Goal: Transaction & Acquisition: Purchase product/service

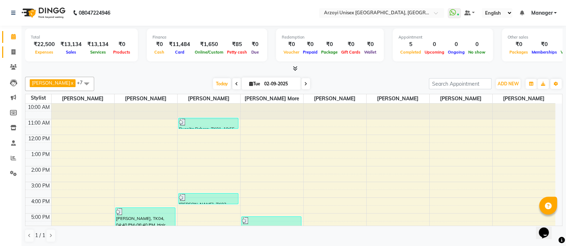
click at [16, 47] on link "Invoice" at bounding box center [10, 53] width 17 height 12
select select "5286"
select select "service"
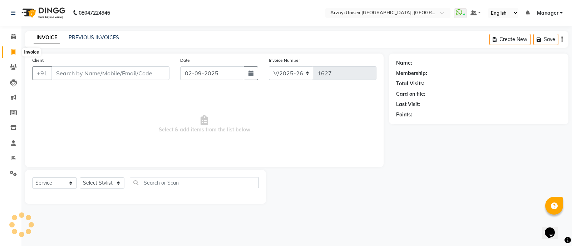
click at [14, 54] on icon at bounding box center [13, 51] width 4 height 5
select select "5286"
select select "service"
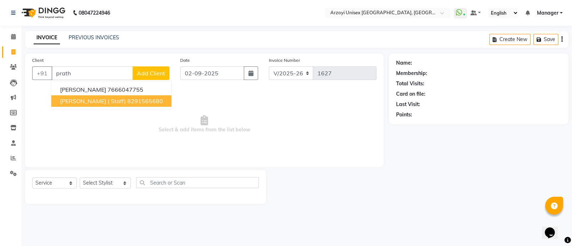
click at [132, 99] on button "Prathamesh Jadhav ( Staff) 8291565680" at bounding box center [112, 101] width 120 height 11
type input "8291565680"
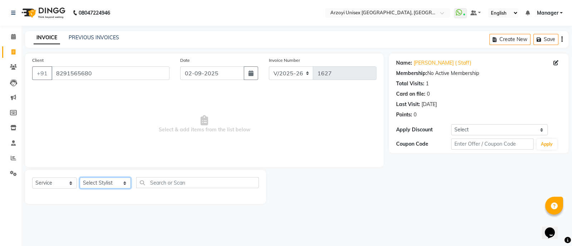
click at [98, 184] on select "Select Stylist Aatif Mohammmed Abid Salmani Irshaad Salmani Jaydeep Kumudini Bh…" at bounding box center [105, 183] width 51 height 11
select select "70633"
click at [80, 178] on select "Select Stylist Aatif Mohammmed Abid Salmani Irshaad Salmani Jaydeep Kumudini Bh…" at bounding box center [105, 183] width 51 height 11
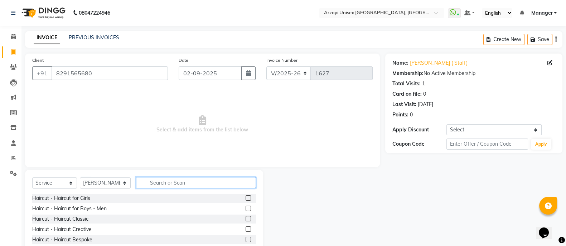
click at [151, 184] on input "text" at bounding box center [196, 182] width 120 height 11
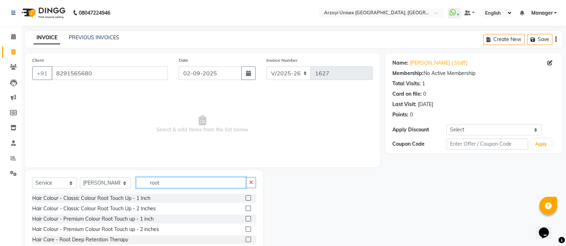
type input "root"
click at [245, 197] on label at bounding box center [247, 198] width 5 height 5
click at [245, 197] on input "checkbox" at bounding box center [247, 198] width 5 height 5
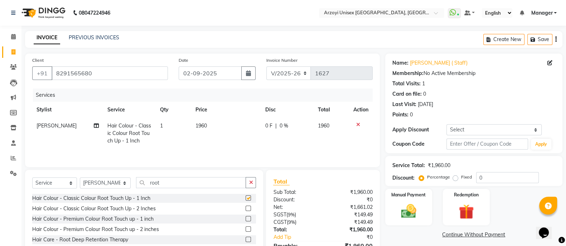
checkbox input "false"
click at [481, 176] on input "0" at bounding box center [507, 177] width 63 height 11
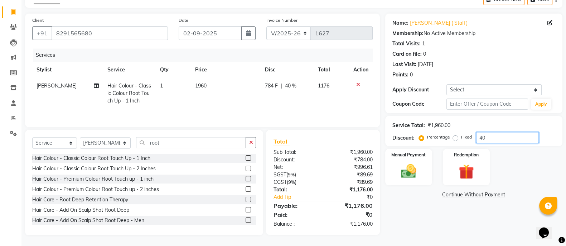
type input "40"
click at [93, 142] on select "Select Stylist Aatif Mohammmed Abid Salmani Irshaad Salmani Jaydeep Kumudini Bh…" at bounding box center [105, 143] width 51 height 11
select select "69622"
click at [80, 138] on select "Select Stylist Aatif Mohammmed Abid Salmani Irshaad Salmani Jaydeep Kumudini Bh…" at bounding box center [105, 143] width 51 height 11
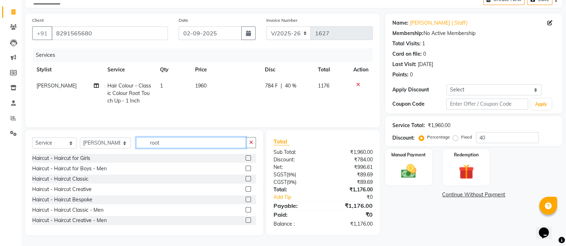
click at [161, 145] on input "root" at bounding box center [191, 142] width 110 height 11
type input "r"
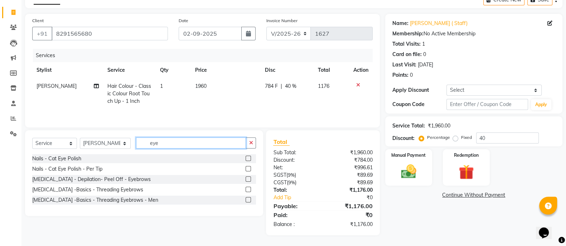
type input "eye"
click at [247, 190] on label at bounding box center [247, 189] width 5 height 5
click at [247, 190] on input "checkbox" at bounding box center [247, 190] width 5 height 5
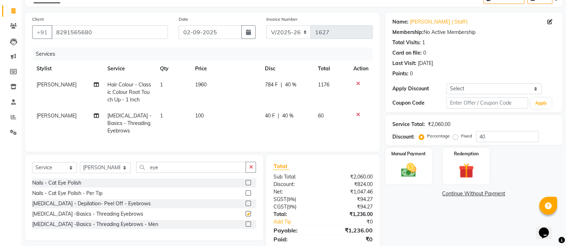
checkbox input "false"
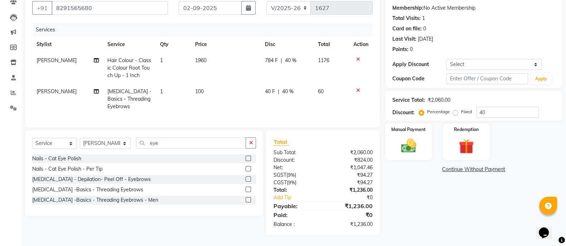
click at [209, 53] on td "1960" at bounding box center [226, 68] width 70 height 31
select select "70633"
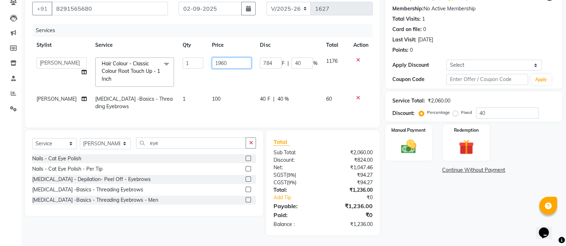
click at [219, 58] on input "1960" at bounding box center [231, 63] width 39 height 11
type input "1"
type input "2150"
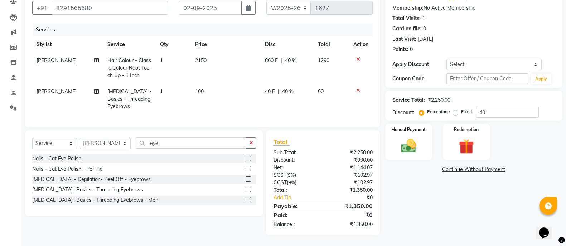
click at [219, 65] on td "2150" at bounding box center [226, 68] width 70 height 31
select select "70633"
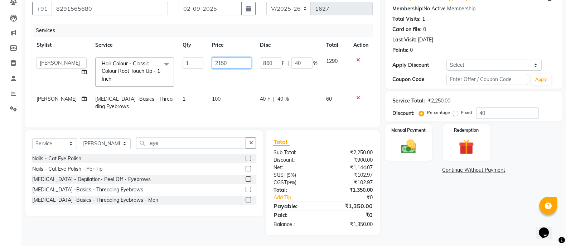
click at [227, 58] on input "2150" at bounding box center [231, 63] width 39 height 11
type input "2"
type input "1960"
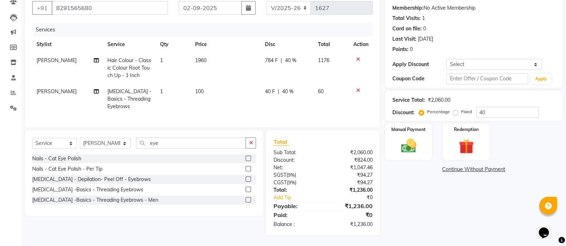
click at [228, 74] on td "1960" at bounding box center [226, 68] width 70 height 31
select select "70633"
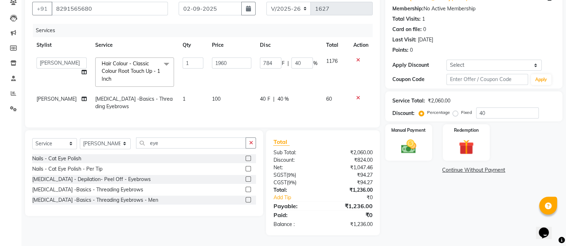
click at [236, 74] on td "1960" at bounding box center [231, 72] width 48 height 38
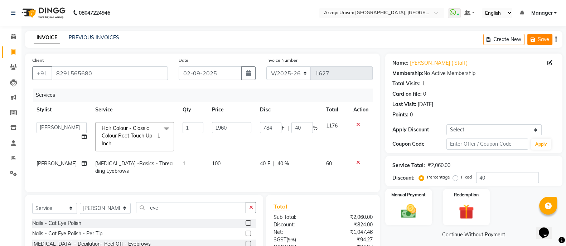
click at [540, 38] on button "Save" at bounding box center [539, 39] width 25 height 11
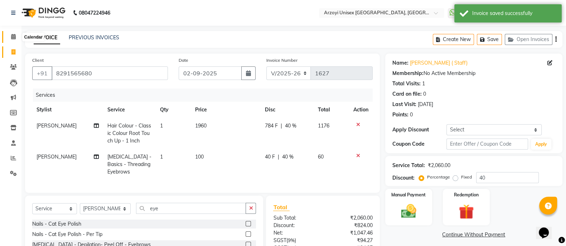
click at [9, 35] on span at bounding box center [13, 37] width 13 height 8
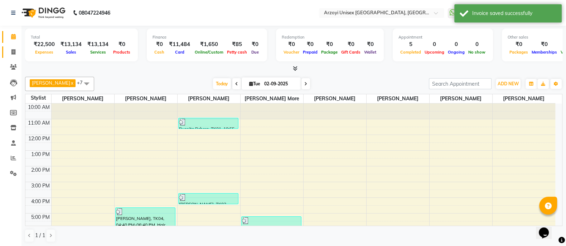
click at [11, 55] on span at bounding box center [13, 52] width 13 height 8
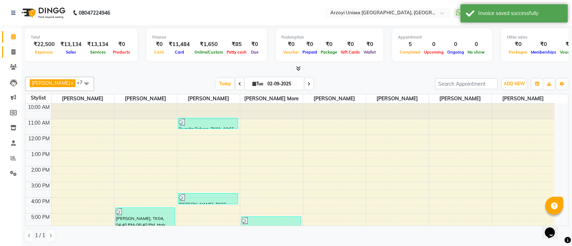
select select "5286"
select select "service"
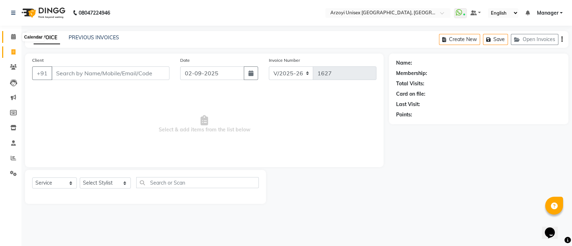
click at [15, 36] on icon at bounding box center [13, 36] width 5 height 5
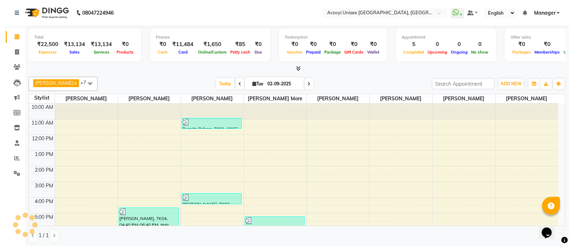
scroll to position [80, 0]
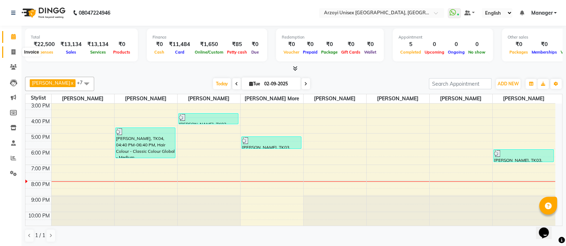
click at [14, 53] on icon at bounding box center [13, 51] width 4 height 5
select select "service"
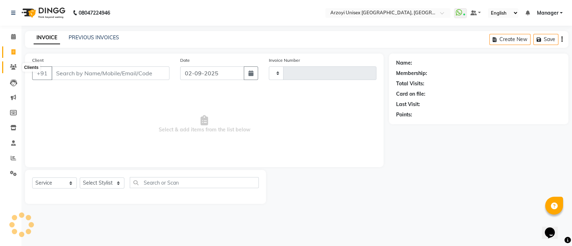
type input "1627"
select select "5286"
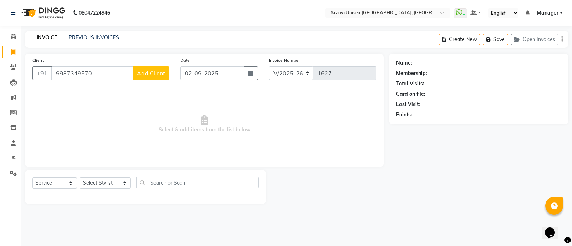
type input "9987349570"
click at [152, 73] on span "Add Client" at bounding box center [151, 73] width 28 height 7
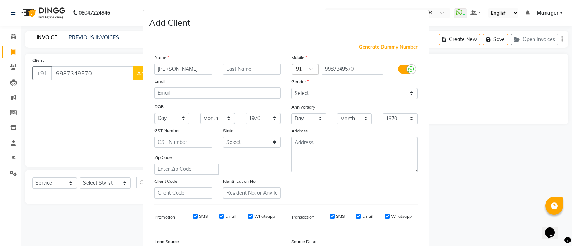
type input "Manasvi"
click at [238, 69] on input "text" at bounding box center [252, 69] width 58 height 11
type input "Mhatre"
click at [309, 96] on select "Select Male Female Other Prefer Not To Say" at bounding box center [355, 93] width 126 height 11
select select "female"
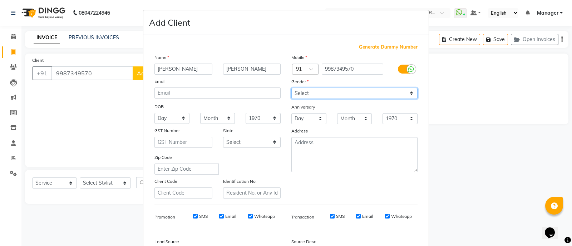
click at [292, 88] on select "Select Male Female Other Prefer Not To Say" at bounding box center [355, 93] width 126 height 11
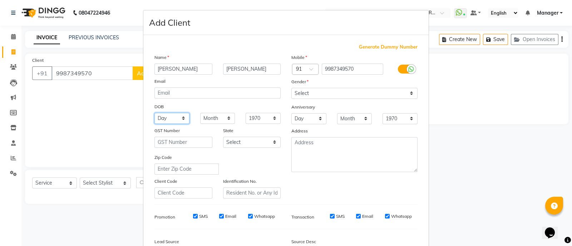
click at [161, 119] on select "Day 01 02 03 04 05 06 07 08 09 10 11 12 13 14 15 16 17 18 19 20 21 22 23 24 25 …" at bounding box center [172, 118] width 35 height 11
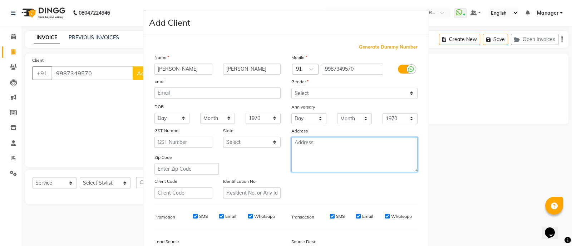
click at [297, 156] on textarea at bounding box center [355, 154] width 126 height 35
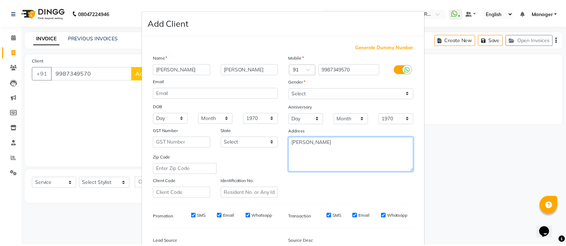
scroll to position [87, 0]
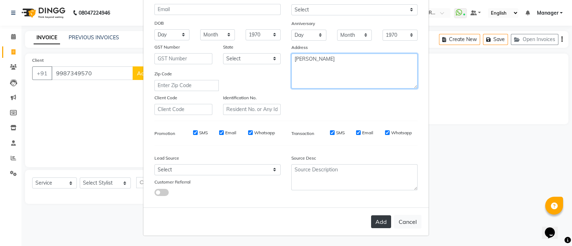
type textarea "Thane Brahmand"
click at [378, 225] on button "Add" at bounding box center [381, 222] width 20 height 13
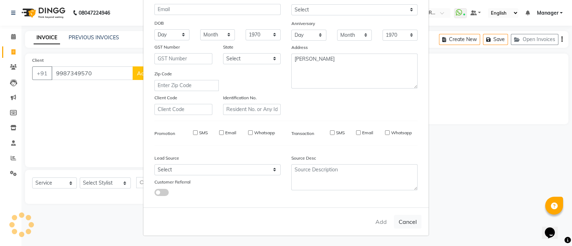
select select
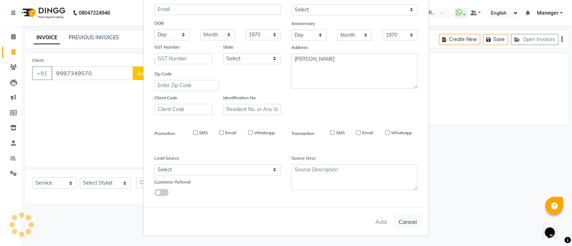
select select
checkbox input "false"
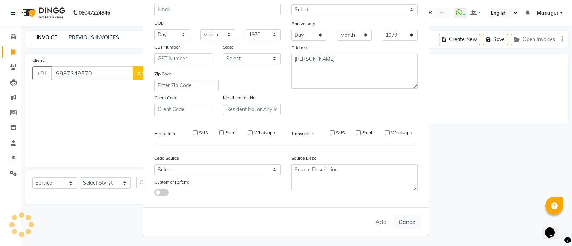
checkbox input "false"
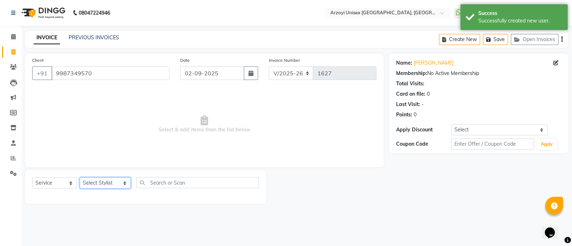
click at [86, 181] on select "Select Stylist Aatif Mohammmed Abid Salmani Irshaad Salmani Jaydeep Kumudini Bh…" at bounding box center [105, 183] width 51 height 11
select select "70082"
click at [80, 178] on select "Select Stylist Aatif Mohammmed Abid Salmani Irshaad Salmani Jaydeep Kumudini Bh…" at bounding box center [105, 183] width 51 height 11
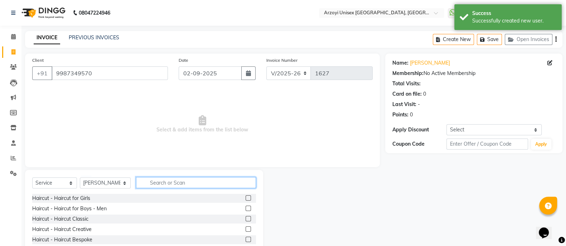
click at [152, 183] on input "text" at bounding box center [196, 182] width 120 height 11
type input "wash"
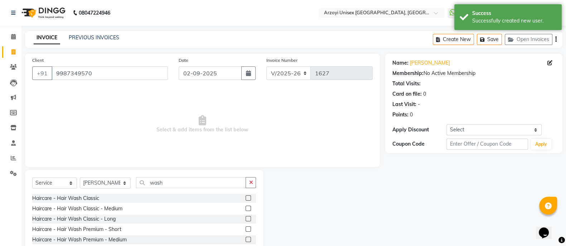
click at [245, 209] on label at bounding box center [247, 208] width 5 height 5
click at [245, 209] on input "checkbox" at bounding box center [247, 209] width 5 height 5
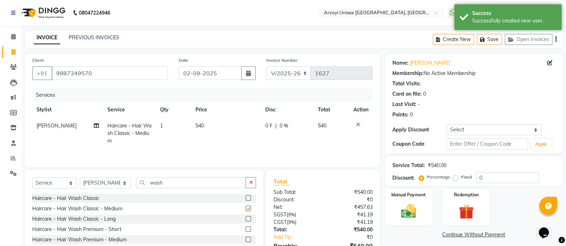
checkbox input "false"
click at [493, 40] on button "Save" at bounding box center [488, 39] width 25 height 11
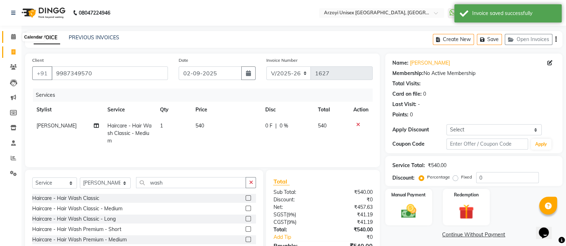
click at [13, 37] on icon at bounding box center [13, 36] width 5 height 5
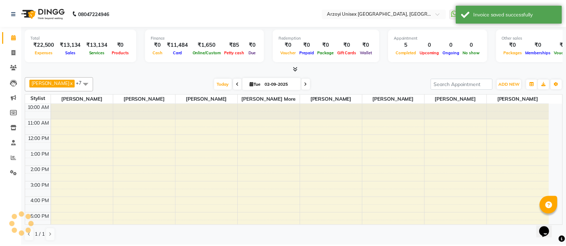
scroll to position [67, 0]
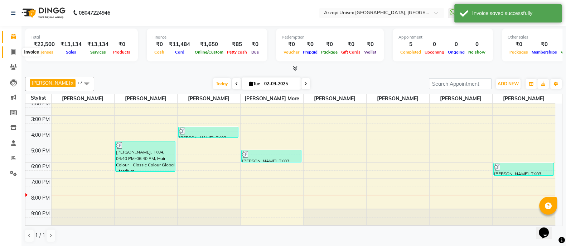
click at [14, 54] on icon at bounding box center [13, 51] width 4 height 5
select select "service"
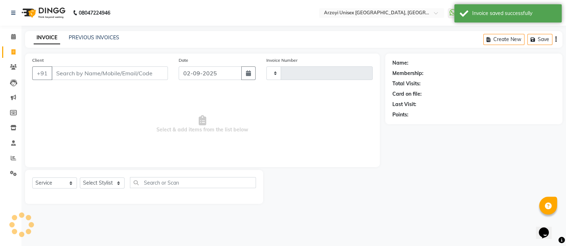
type input "1627"
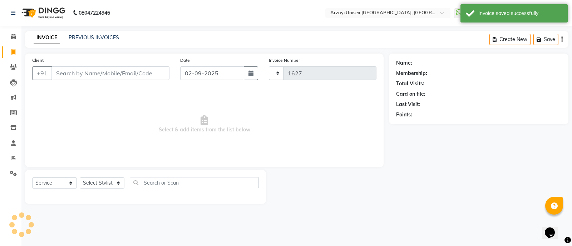
select select "5286"
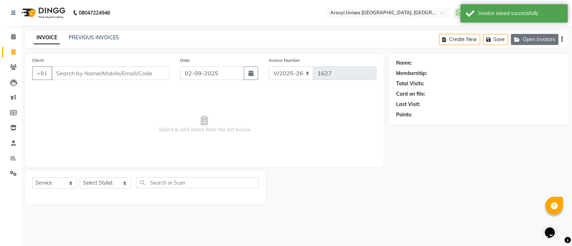
click at [531, 39] on button "Open Invoices" at bounding box center [535, 39] width 48 height 11
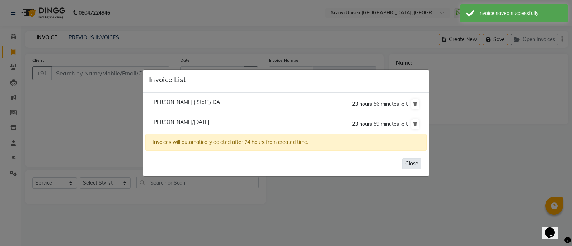
click at [413, 164] on button "Close" at bounding box center [411, 163] width 19 height 11
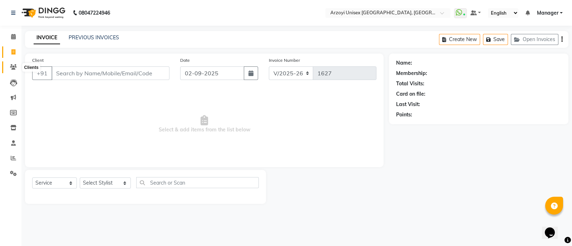
click at [14, 64] on span at bounding box center [13, 67] width 13 height 8
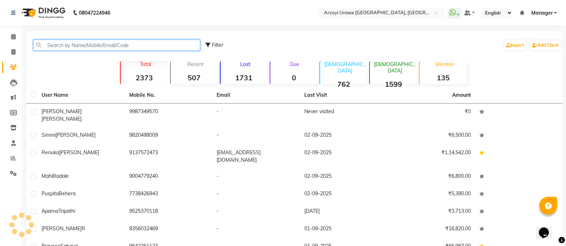
click at [82, 46] on input "text" at bounding box center [116, 45] width 167 height 11
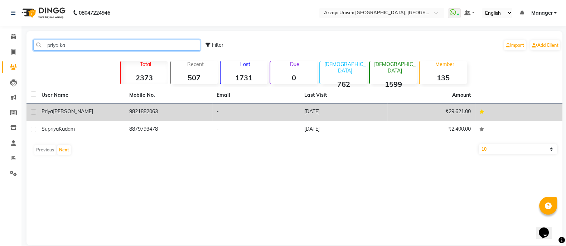
type input "priya ka"
click at [87, 113] on div "Priya Kantak" at bounding box center [80, 112] width 79 height 8
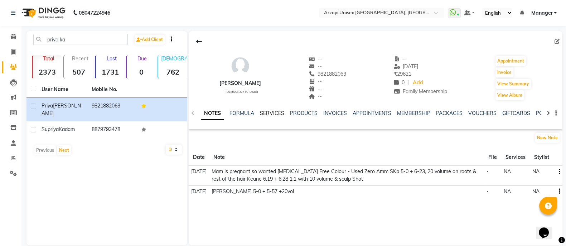
click at [271, 113] on link "SERVICES" at bounding box center [272, 113] width 24 height 6
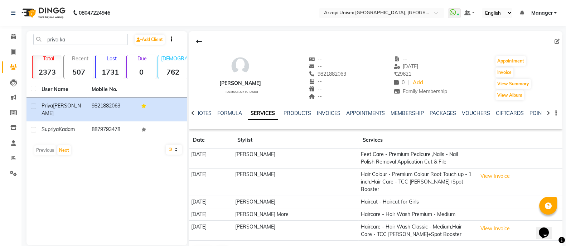
scroll to position [17, 0]
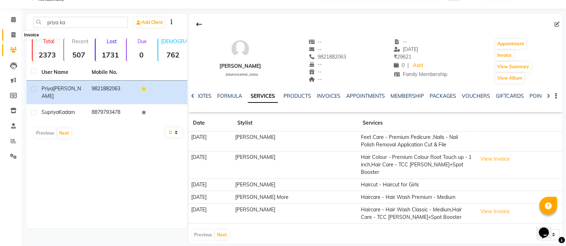
click at [10, 33] on span at bounding box center [13, 35] width 13 height 8
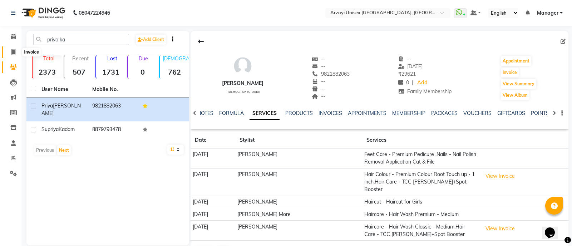
select select "5286"
select select "service"
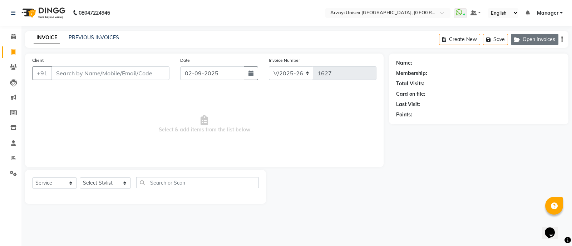
click at [544, 40] on button "Open Invoices" at bounding box center [535, 39] width 48 height 11
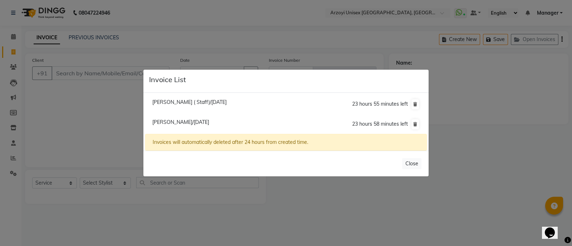
click at [168, 122] on span "Manasvi Mhatre/02 September 2025" at bounding box center [180, 122] width 57 height 6
type input "9987349570"
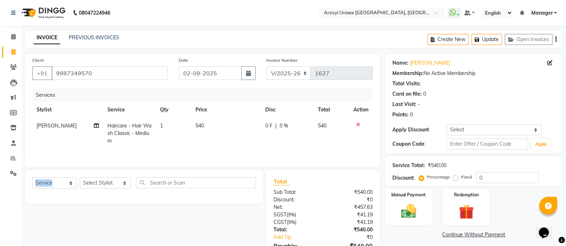
drag, startPoint x: 358, startPoint y: 125, endPoint x: 102, endPoint y: 192, distance: 264.0
click at [102, 192] on div "Client +91 9987349570 Date 02-09-2025 Invoice Number R/2025-26 V/2025 V/2025-26…" at bounding box center [202, 165] width 365 height 222
click at [102, 192] on div "Select Service Product Membership Package Voucher Prepaid Gift Card Select Styl…" at bounding box center [144, 185] width 224 height 17
click at [109, 176] on div "Select Service Product Membership Package Voucher Prepaid Gift Card Select Styl…" at bounding box center [144, 187] width 238 height 34
click at [356, 121] on td at bounding box center [361, 133] width 24 height 31
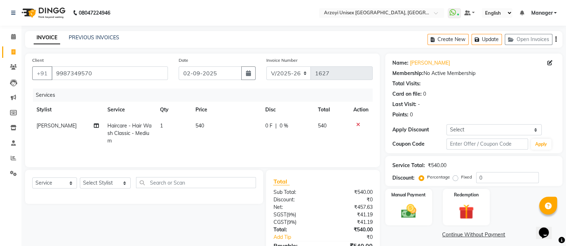
click at [356, 124] on icon at bounding box center [358, 124] width 4 height 5
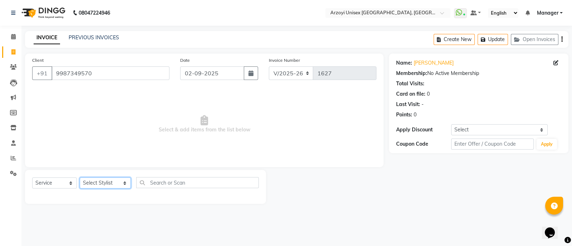
click at [96, 184] on select "Select Stylist Aatif Mohammmed Abid Salmani Irshaad Salmani Jaydeep Kumudini Bh…" at bounding box center [105, 183] width 51 height 11
select select "70082"
click at [80, 178] on select "Select Stylist Aatif Mohammmed Abid Salmani Irshaad Salmani Jaydeep Kumudini Bh…" at bounding box center [105, 183] width 51 height 11
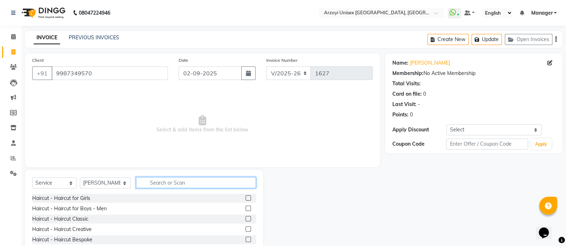
click at [157, 180] on input "text" at bounding box center [196, 182] width 120 height 11
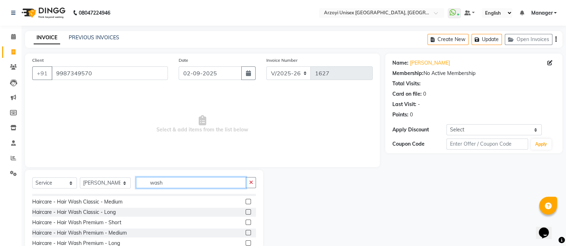
type input "wash"
click at [245, 233] on label at bounding box center [247, 232] width 5 height 5
click at [245, 233] on input "checkbox" at bounding box center [247, 233] width 5 height 5
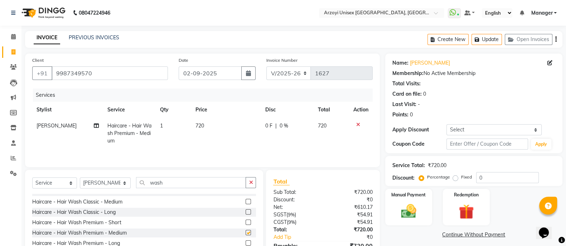
checkbox input "false"
click at [205, 127] on td "720" at bounding box center [226, 133] width 70 height 31
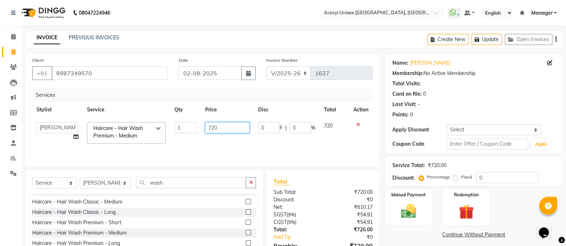
click at [226, 126] on input "720" at bounding box center [227, 127] width 45 height 11
type input "7"
type input "600"
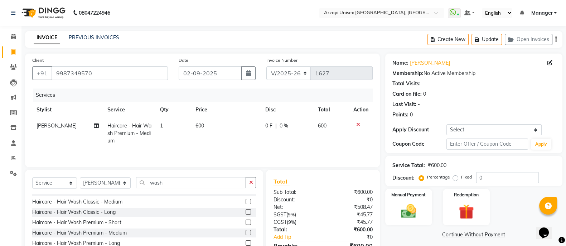
click at [224, 142] on td "600" at bounding box center [226, 133] width 70 height 31
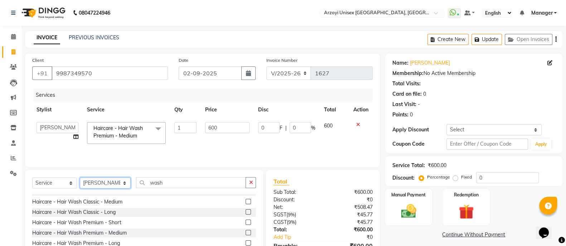
click at [106, 180] on select "Select Stylist Aatif Mohammmed Abid Salmani Irshaad Salmani Jaydeep Kumudini Bh…" at bounding box center [105, 183] width 51 height 11
click at [184, 179] on input "wash" at bounding box center [191, 182] width 110 height 11
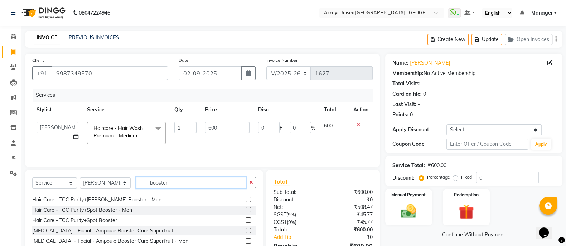
scroll to position [110, 0]
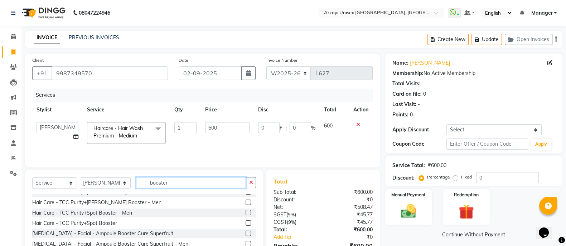
type input "booster"
click at [245, 224] on label at bounding box center [247, 223] width 5 height 5
click at [245, 224] on input "checkbox" at bounding box center [247, 223] width 5 height 5
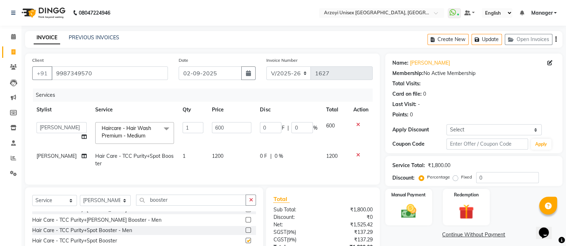
checkbox input "false"
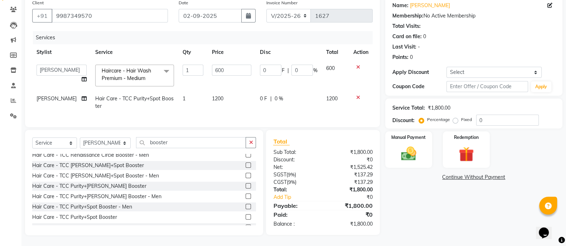
scroll to position [75, 0]
click at [245, 166] on label at bounding box center [247, 166] width 5 height 5
click at [245, 166] on input "checkbox" at bounding box center [247, 167] width 5 height 5
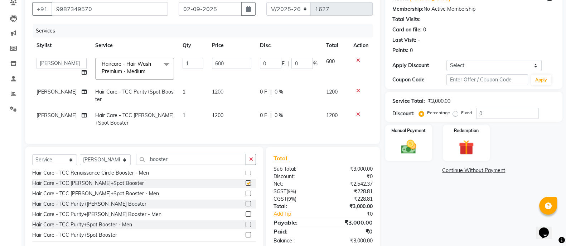
checkbox input "false"
click at [357, 90] on icon at bounding box center [358, 90] width 4 height 5
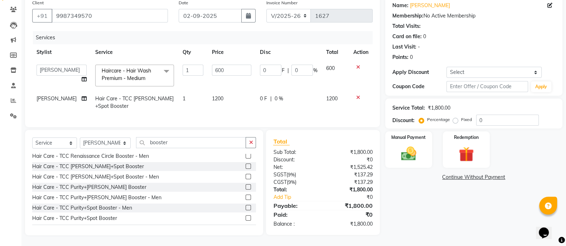
click at [228, 91] on td "1200" at bounding box center [231, 103] width 48 height 24
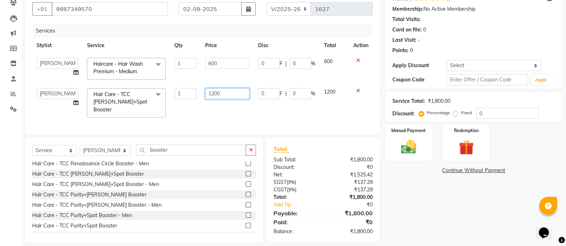
click at [227, 90] on input "1200" at bounding box center [227, 93] width 45 height 11
type input "1500"
click at [224, 108] on div "Services Stylist Service Qty Price Disc Total Action Aatif Mohammmed Abid Salma…" at bounding box center [202, 75] width 340 height 103
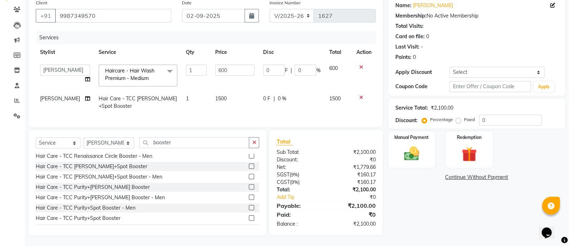
scroll to position [0, 0]
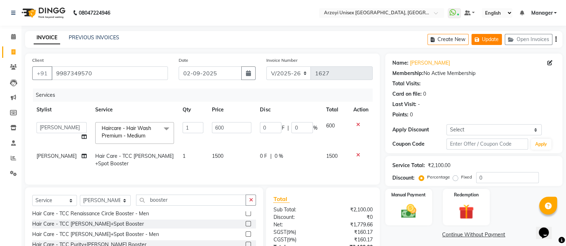
click at [495, 38] on button "Update" at bounding box center [486, 39] width 30 height 11
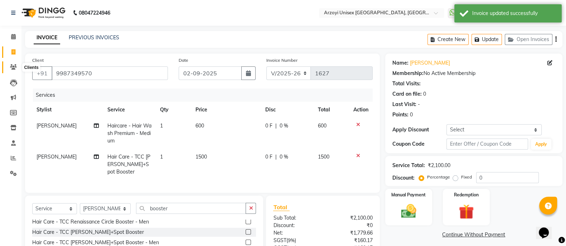
click at [14, 68] on icon at bounding box center [13, 66] width 7 height 5
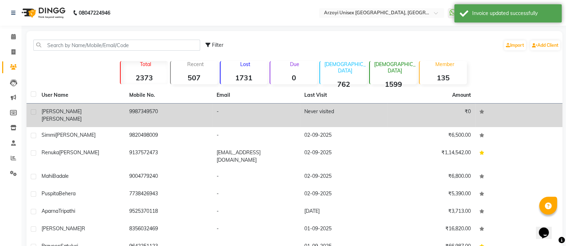
click at [115, 115] on td "Manasvi Mhatre" at bounding box center [81, 116] width 88 height 24
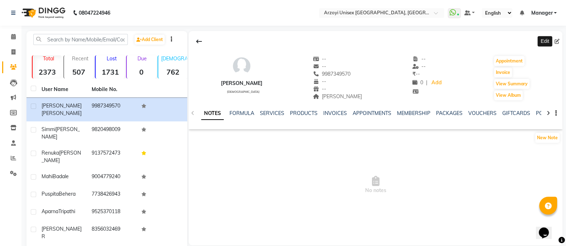
click at [557, 43] on icon at bounding box center [556, 41] width 5 height 5
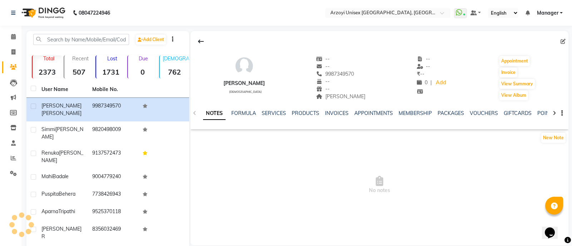
select select "female"
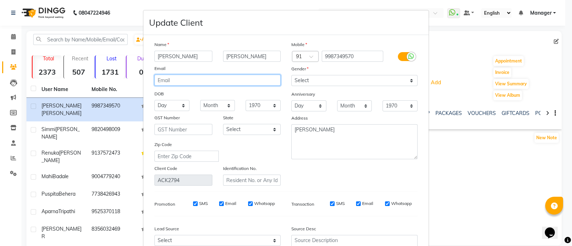
click at [177, 82] on input "email" at bounding box center [218, 80] width 126 height 11
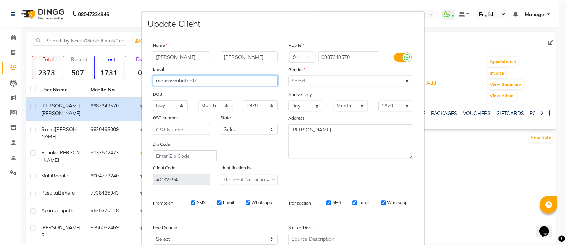
scroll to position [75, 0]
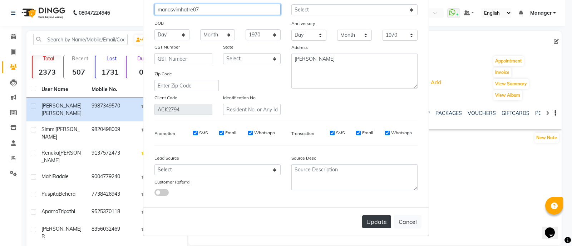
type input "manasvimhatre07"
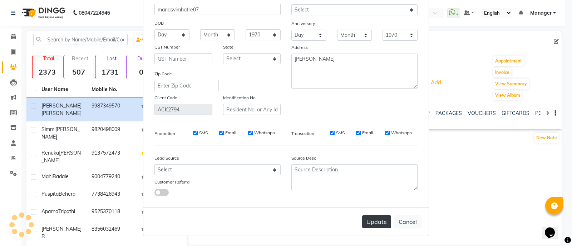
click at [375, 221] on button "Update" at bounding box center [376, 222] width 29 height 13
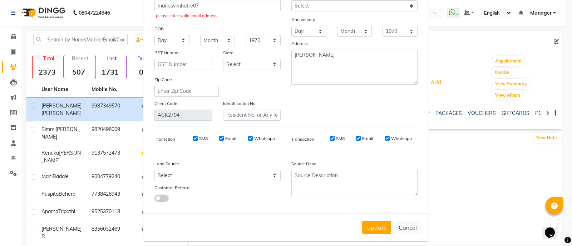
click at [11, 53] on ngb-modal-window "Update Client Name Manasvi Mhatre Email manasvimhatre07 please enter valid emai…" at bounding box center [286, 123] width 572 height 246
click at [371, 234] on button "Update" at bounding box center [376, 227] width 29 height 13
click at [400, 235] on button "Cancel" at bounding box center [408, 228] width 28 height 14
select select
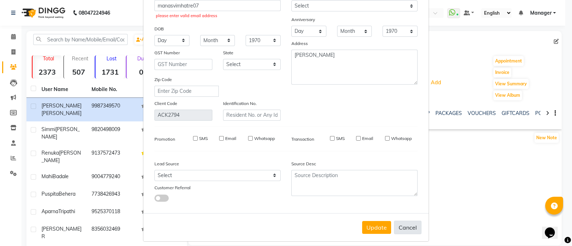
select select
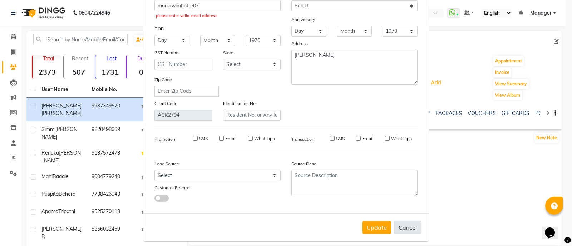
checkbox input "false"
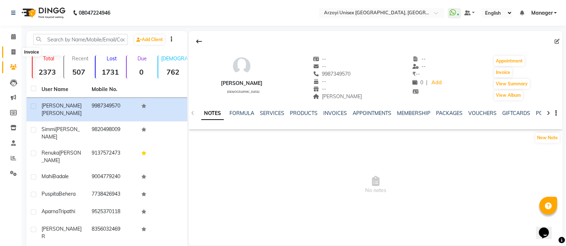
click at [13, 55] on span at bounding box center [13, 52] width 13 height 8
select select "service"
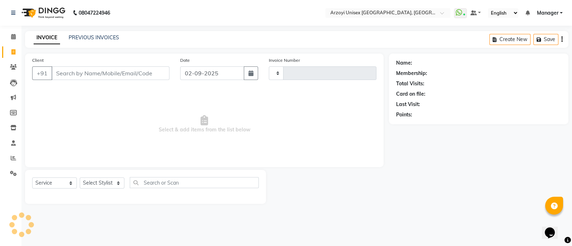
type input "1627"
select select "5286"
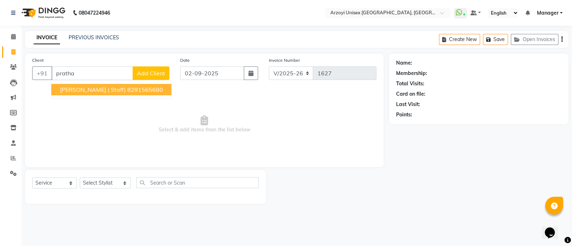
click at [102, 90] on span "Prathamesh Jadhav ( Staff)" at bounding box center [93, 89] width 66 height 7
type input "8291565680"
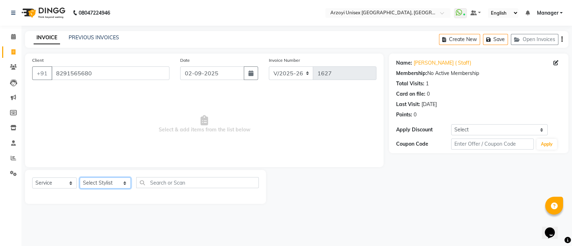
click at [109, 179] on select "Select Stylist Aatif Mohammmed Abid Salmani Irshaad Salmani Jaydeep Kumudini Bh…" at bounding box center [105, 183] width 51 height 11
select select "70633"
click at [80, 178] on select "Select Stylist Aatif Mohammmed Abid Salmani Irshaad Salmani Jaydeep Kumudini Bh…" at bounding box center [105, 183] width 51 height 11
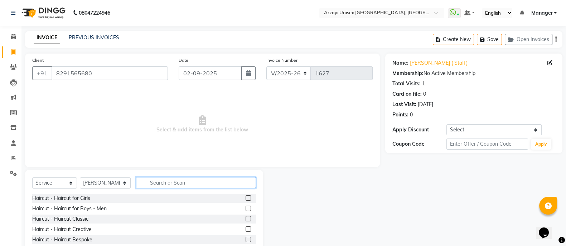
click at [176, 183] on input "text" at bounding box center [196, 182] width 120 height 11
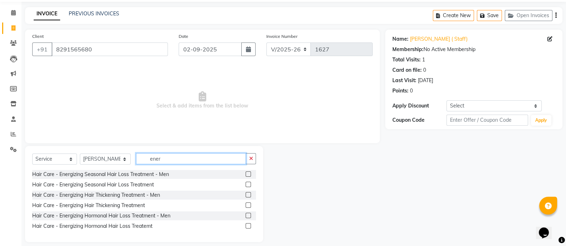
scroll to position [31, 0]
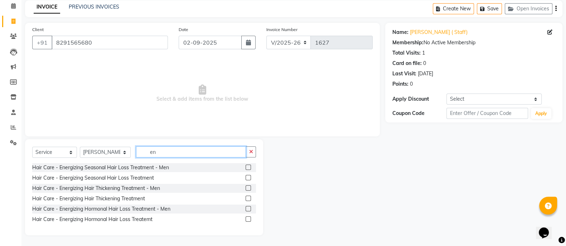
type input "e"
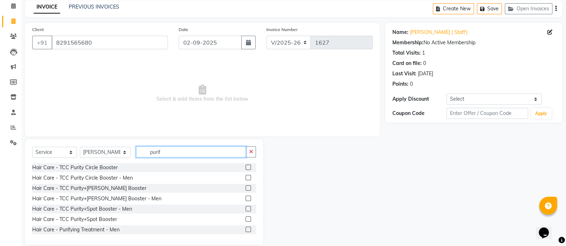
scroll to position [0, 0]
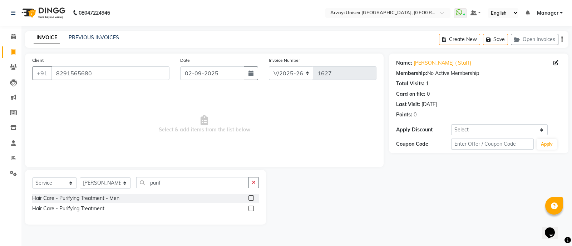
click at [183, 153] on span "Select & add items from the list below" at bounding box center [204, 125] width 344 height 72
click at [184, 180] on input "purif" at bounding box center [192, 182] width 113 height 11
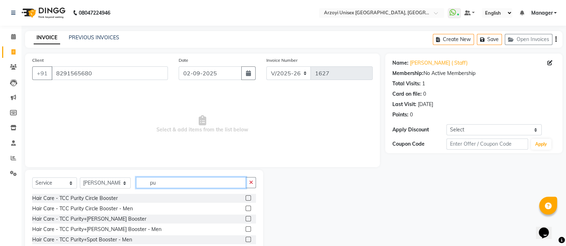
type input "p"
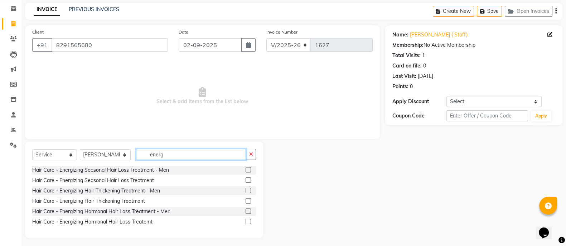
scroll to position [31, 0]
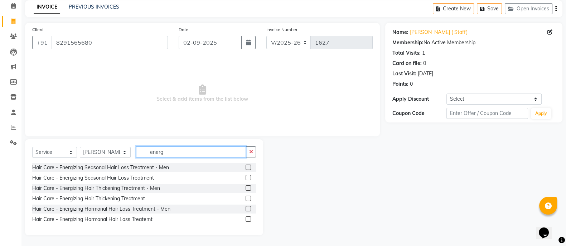
type input "energ"
click at [250, 198] on label at bounding box center [247, 198] width 5 height 5
click at [250, 198] on input "checkbox" at bounding box center [247, 199] width 5 height 5
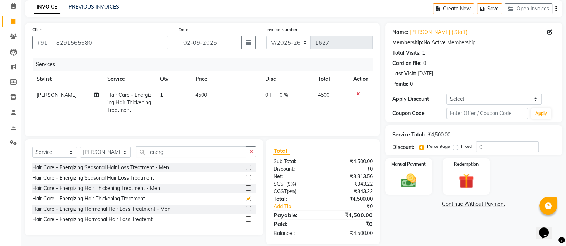
checkbox input "false"
click at [11, 35] on icon at bounding box center [13, 36] width 7 height 5
click at [249, 178] on label at bounding box center [247, 177] width 5 height 5
click at [249, 178] on input "checkbox" at bounding box center [247, 178] width 5 height 5
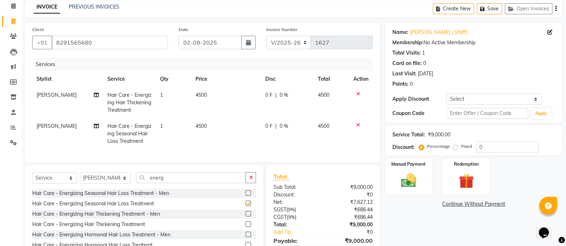
checkbox input "false"
click at [357, 94] on icon at bounding box center [358, 94] width 4 height 5
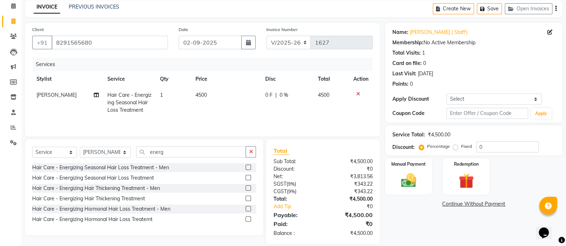
click at [357, 94] on icon at bounding box center [358, 94] width 4 height 5
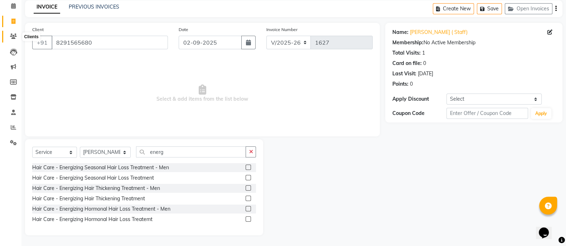
click at [10, 36] on icon at bounding box center [13, 36] width 7 height 5
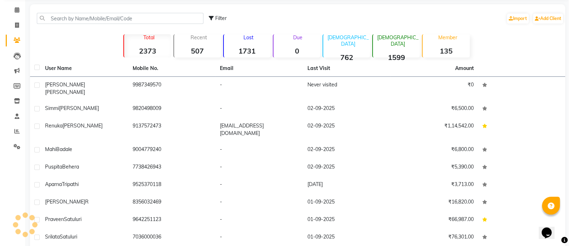
scroll to position [31, 0]
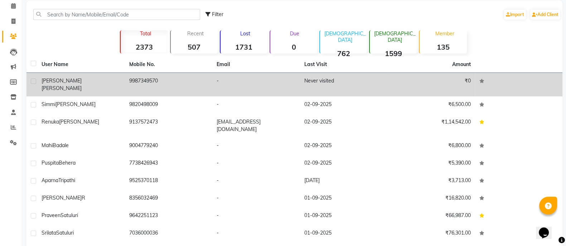
click at [73, 85] on span "Mhatre" at bounding box center [61, 88] width 40 height 6
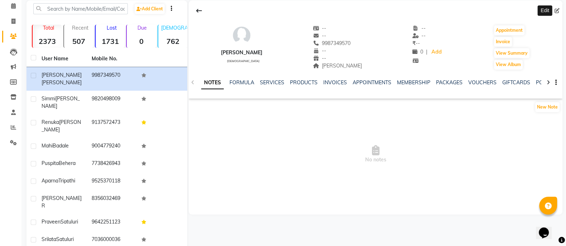
click at [556, 8] on icon at bounding box center [556, 10] width 5 height 5
select select "female"
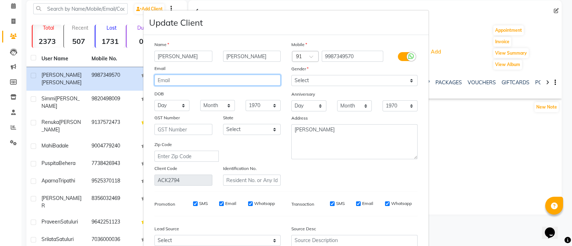
click at [182, 79] on input "email" at bounding box center [218, 80] width 126 height 11
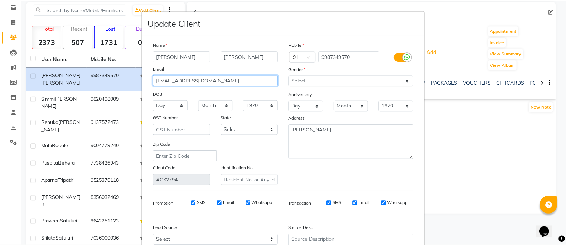
scroll to position [75, 0]
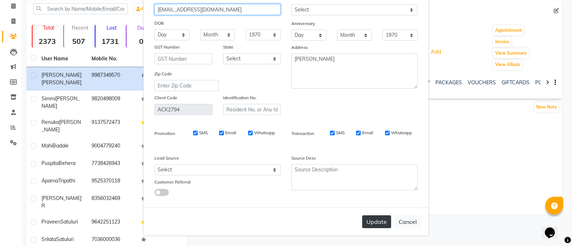
type input "manasvimhatre07@gmail.com"
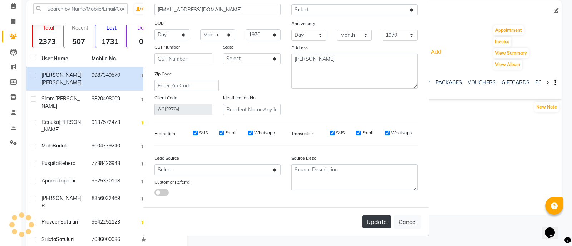
click at [371, 225] on button "Update" at bounding box center [376, 222] width 29 height 13
select select
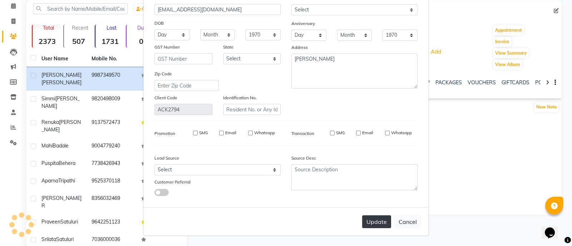
select select
checkbox input "false"
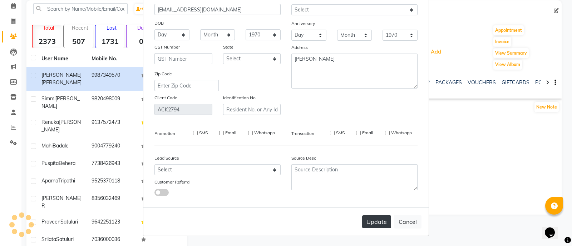
checkbox input "false"
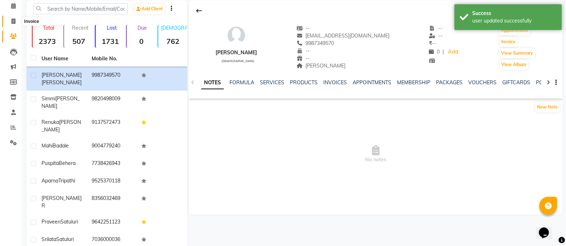
click at [11, 23] on icon at bounding box center [13, 21] width 4 height 5
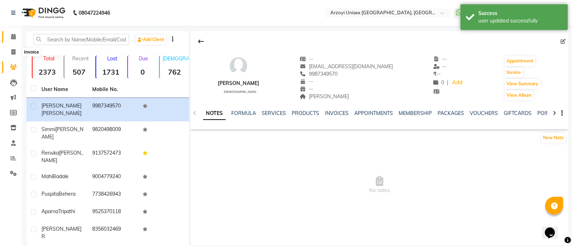
select select "5286"
select select "service"
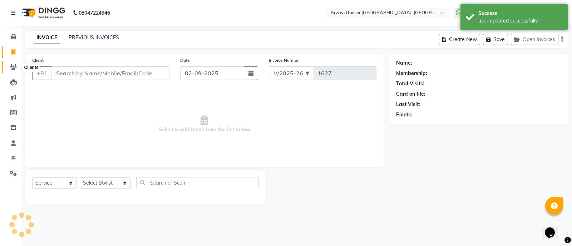
click at [13, 65] on icon at bounding box center [13, 66] width 7 height 5
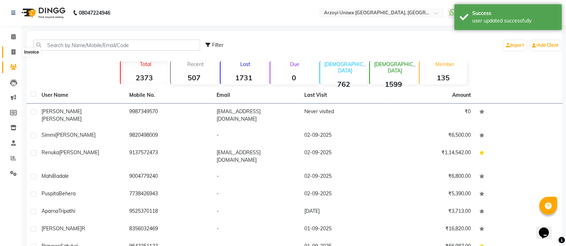
click at [18, 55] on span at bounding box center [13, 52] width 13 height 8
select select "service"
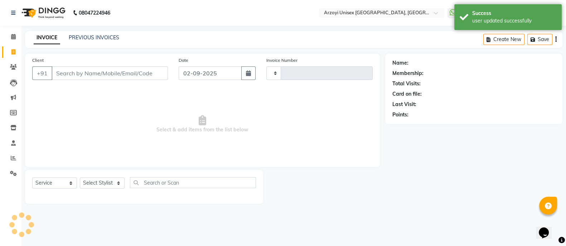
type input "1627"
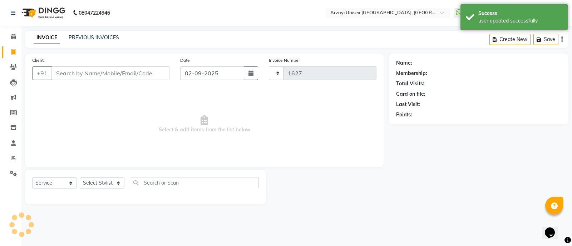
select select "5286"
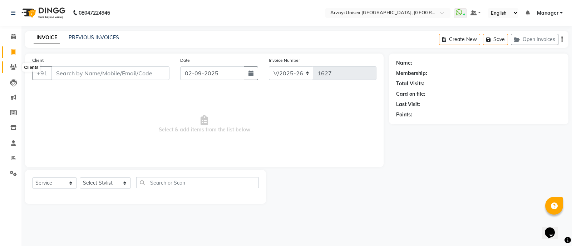
click at [11, 68] on icon at bounding box center [13, 66] width 7 height 5
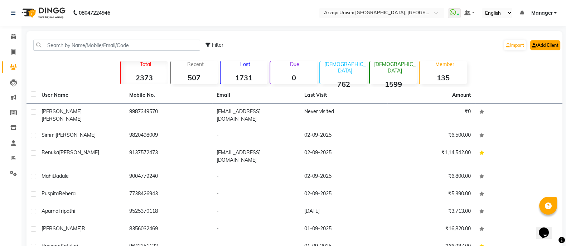
click at [533, 47] on icon at bounding box center [534, 45] width 5 height 4
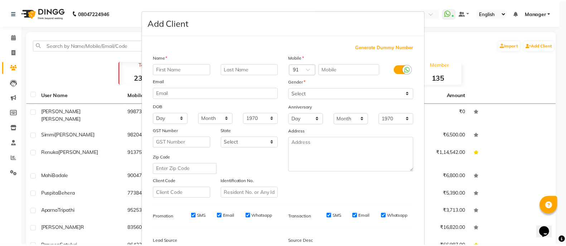
scroll to position [87, 0]
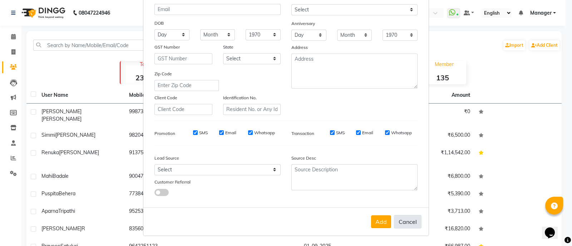
click at [402, 222] on button "Cancel" at bounding box center [408, 222] width 28 height 14
select select
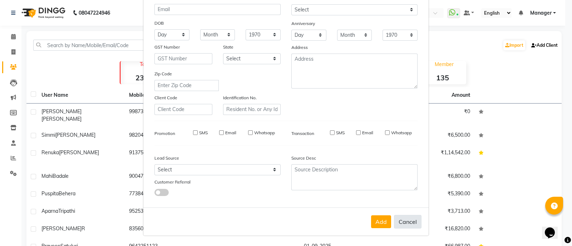
select select
checkbox input "false"
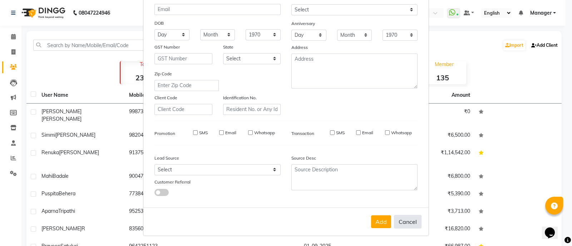
checkbox input "false"
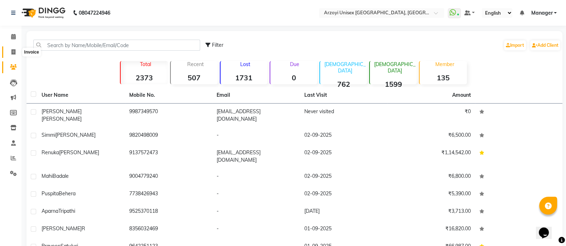
click at [11, 54] on span at bounding box center [13, 52] width 13 height 8
select select "service"
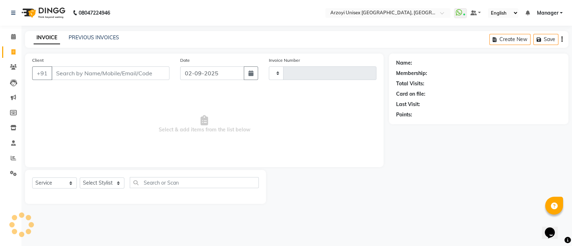
type input "1627"
select select "5286"
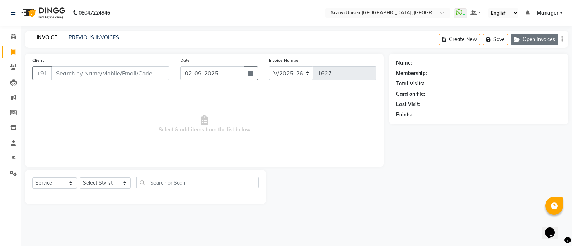
click at [539, 38] on button "Open Invoices" at bounding box center [535, 39] width 48 height 11
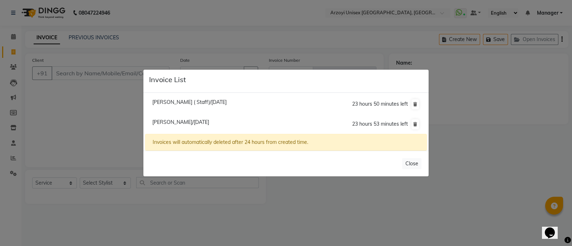
click at [201, 104] on span "Prathamesh Jadhav ( Staff)/02 September 2025" at bounding box center [189, 102] width 74 height 6
type input "8291565680"
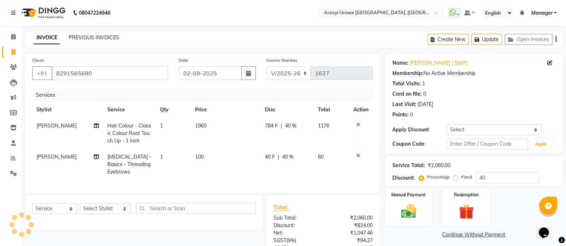
scroll to position [72, 0]
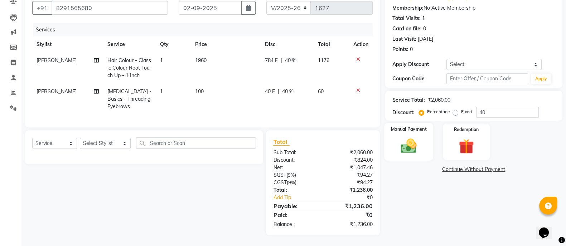
click at [409, 137] on img at bounding box center [408, 146] width 25 height 18
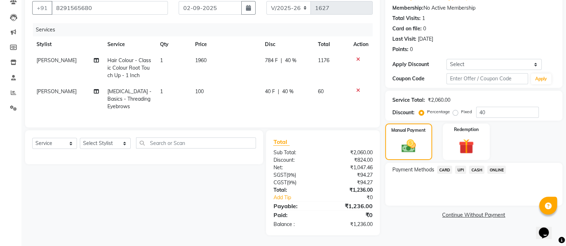
click at [443, 166] on span "CARD" at bounding box center [444, 170] width 15 height 8
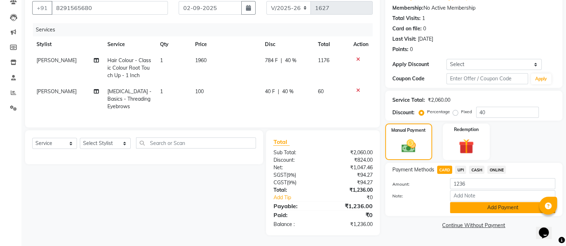
click at [492, 203] on button "Add Payment" at bounding box center [502, 207] width 105 height 11
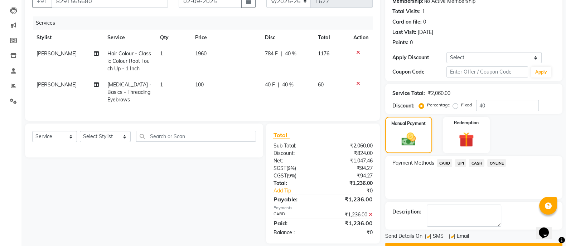
scroll to position [91, 0]
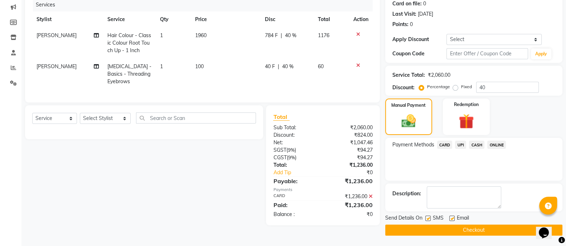
click at [450, 229] on button "Checkout" at bounding box center [473, 230] width 177 height 11
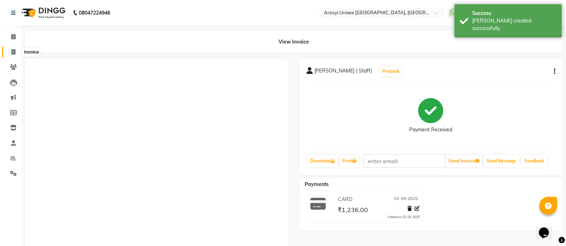
click at [11, 51] on span at bounding box center [13, 52] width 13 height 8
select select "service"
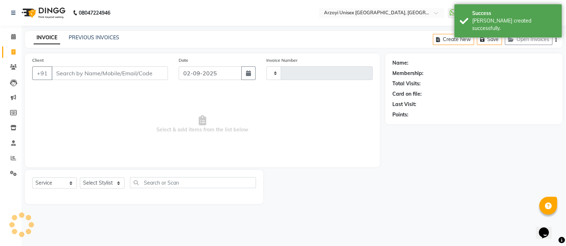
type input "1628"
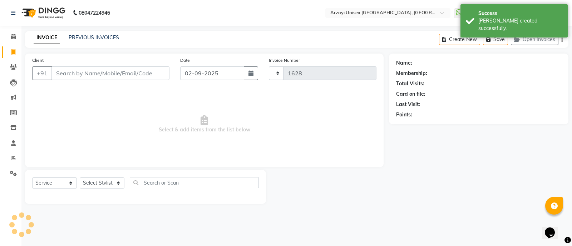
select select "5286"
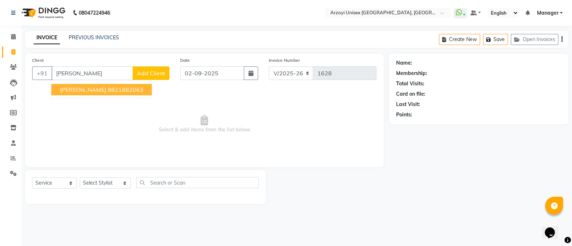
click at [68, 86] on span "Priya Kantak" at bounding box center [83, 89] width 46 height 7
type input "9821882063"
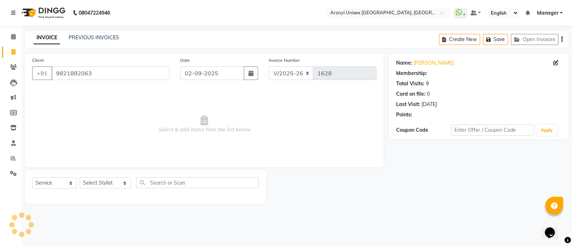
select select "2: Object"
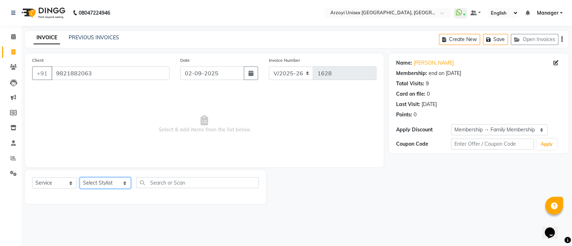
click at [104, 183] on select "Select Stylist Aatif Mohammmed Abid Salmani Irshaad Salmani Jaydeep Kumudini Bh…" at bounding box center [105, 183] width 51 height 11
select select "36059"
click at [80, 178] on select "Select Stylist Aatif Mohammmed Abid Salmani Irshaad Salmani Jaydeep Kumudini Bh…" at bounding box center [105, 183] width 51 height 11
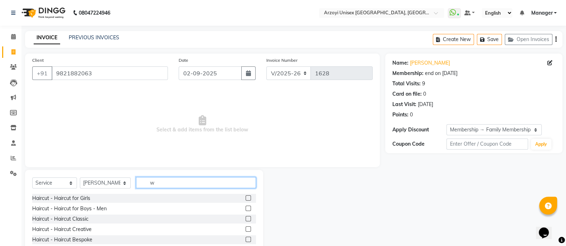
click at [154, 184] on input "w" at bounding box center [196, 182] width 120 height 11
type input "wash"
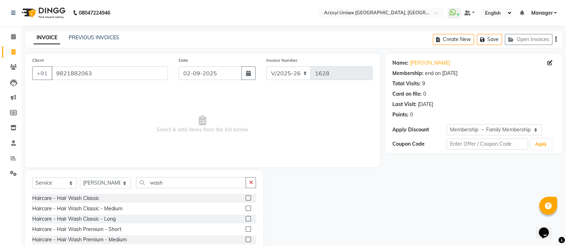
click at [245, 208] on label at bounding box center [247, 208] width 5 height 5
click at [245, 208] on input "checkbox" at bounding box center [247, 209] width 5 height 5
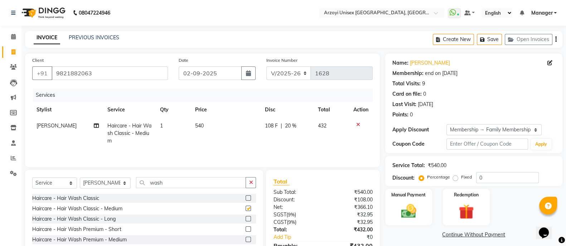
checkbox input "false"
click at [202, 123] on span "540" at bounding box center [199, 126] width 9 height 6
select select "36059"
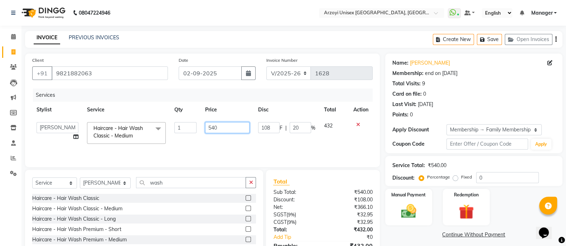
click at [224, 127] on input "540" at bounding box center [227, 127] width 45 height 11
type input "5"
type input "450"
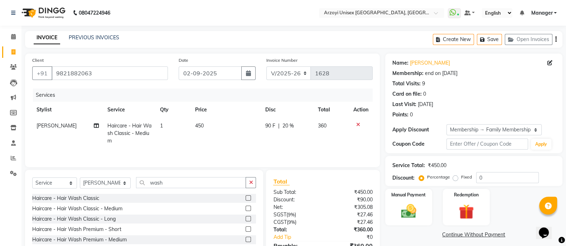
click at [222, 142] on td "450" at bounding box center [226, 133] width 70 height 31
select select "36059"
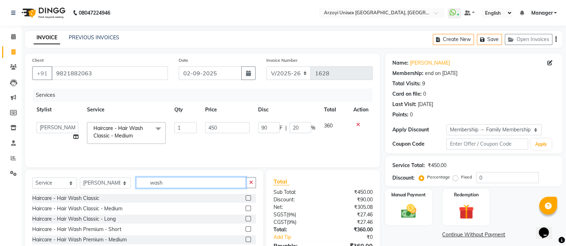
click at [187, 180] on input "wash" at bounding box center [191, 182] width 110 height 11
type input "w"
type input "blow"
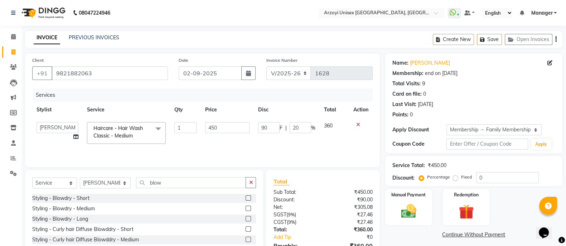
click at [245, 209] on label at bounding box center [247, 208] width 5 height 5
click at [245, 209] on input "checkbox" at bounding box center [247, 209] width 5 height 5
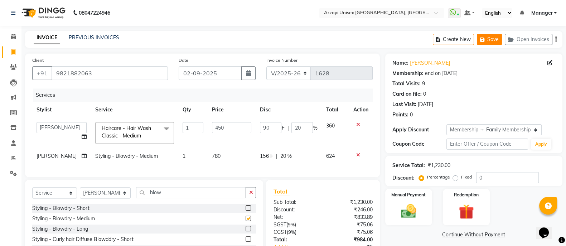
checkbox input "false"
click at [492, 39] on button "Save" at bounding box center [488, 39] width 25 height 11
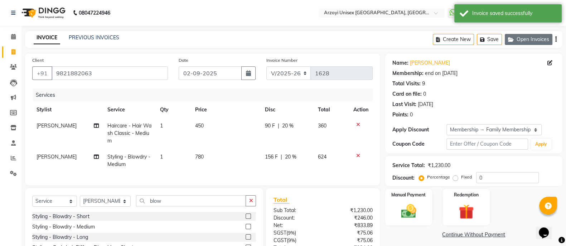
click at [520, 39] on button "Open Invoices" at bounding box center [528, 39] width 48 height 11
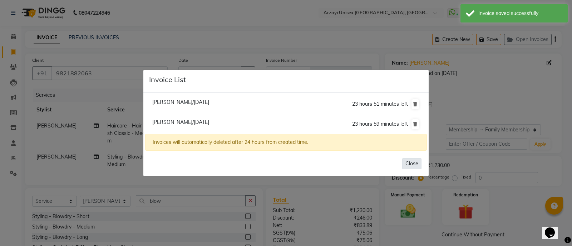
click at [412, 162] on button "Close" at bounding box center [411, 163] width 19 height 11
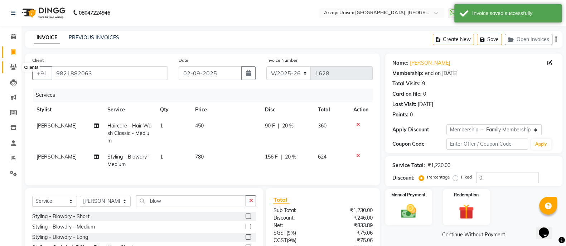
click at [10, 68] on icon at bounding box center [13, 66] width 7 height 5
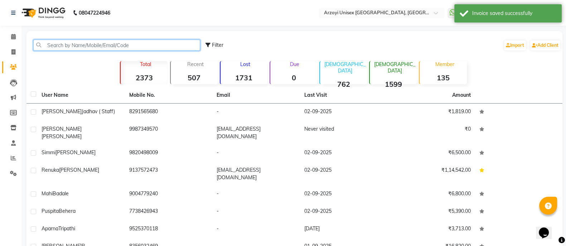
click at [88, 43] on input "text" at bounding box center [116, 45] width 167 height 11
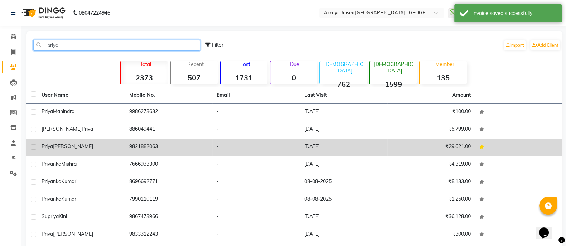
type input "priya"
click at [91, 142] on td "Priya Kantak" at bounding box center [81, 148] width 88 height 18
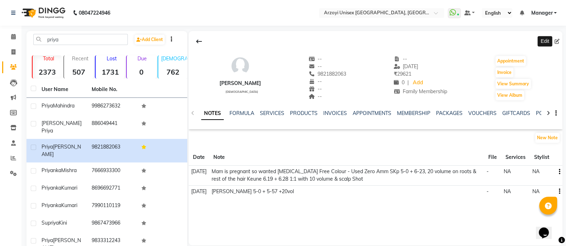
click at [557, 44] on icon at bounding box center [556, 41] width 5 height 5
select select "female"
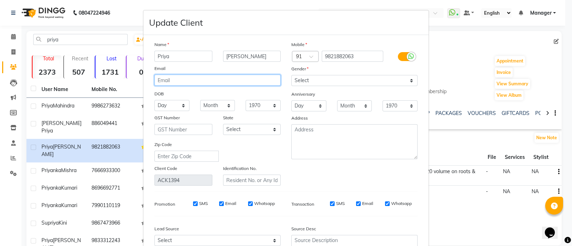
click at [176, 80] on input "email" at bounding box center [218, 80] width 126 height 11
type input "priya1605@gmail.com"
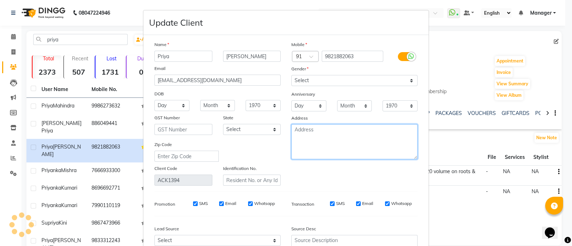
click at [306, 152] on textarea at bounding box center [355, 141] width 126 height 35
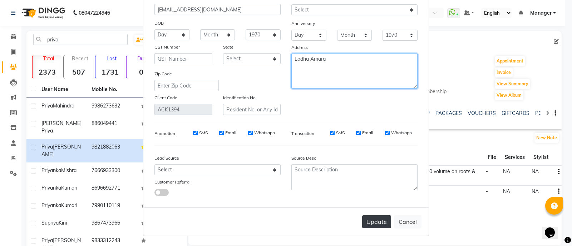
type textarea "Lodha Amara"
click at [370, 219] on button "Update" at bounding box center [376, 222] width 29 height 13
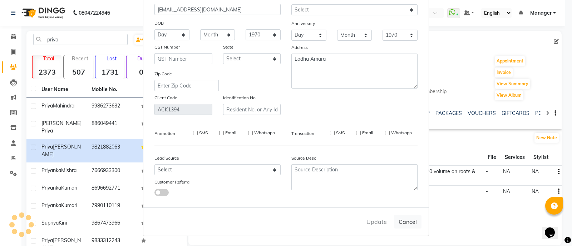
select select
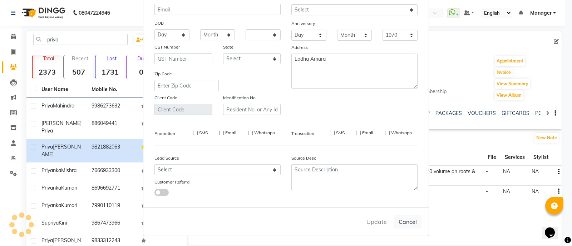
select select
checkbox input "false"
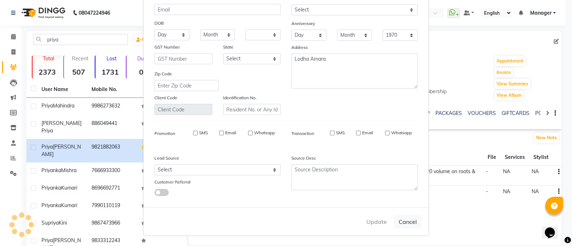
checkbox input "false"
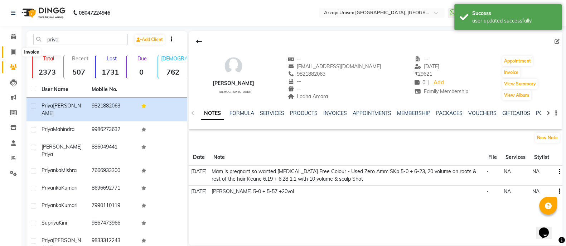
click at [15, 52] on icon at bounding box center [13, 51] width 4 height 5
select select "service"
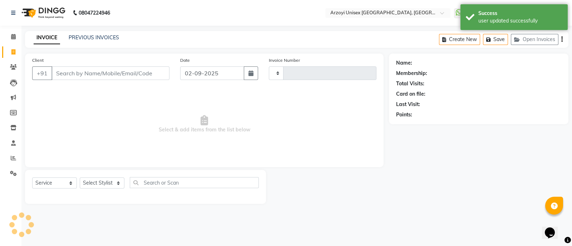
type input "1628"
select select "5286"
click at [517, 42] on button "Open Invoices" at bounding box center [535, 39] width 48 height 11
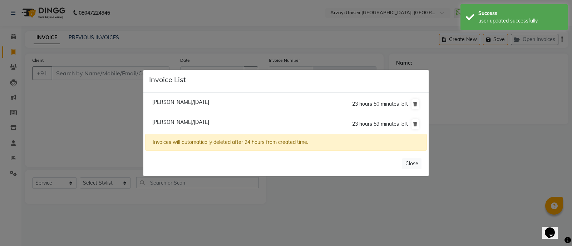
click at [185, 106] on li "Manasvi Mhatre/02 September 2025 23 hours 50 minutes left" at bounding box center [286, 104] width 282 height 20
click at [183, 105] on span "Manasvi Mhatre/02 September 2025" at bounding box center [180, 102] width 57 height 6
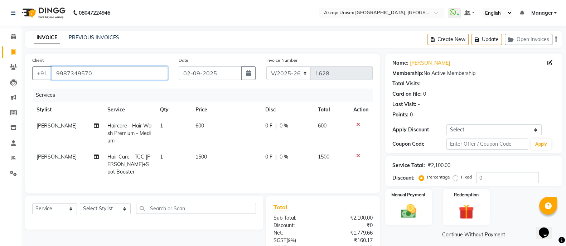
click at [98, 76] on input "9987349570" at bounding box center [110, 74] width 116 height 14
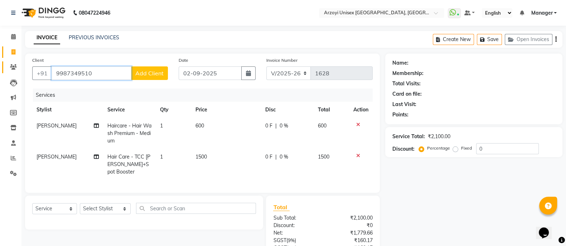
type input "9987349510"
click at [18, 71] on link "Clients" at bounding box center [10, 68] width 17 height 12
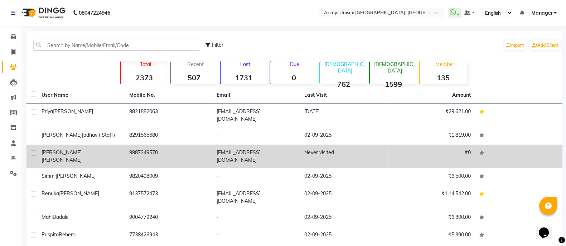
click at [70, 157] on span "Mhatre" at bounding box center [61, 160] width 40 height 6
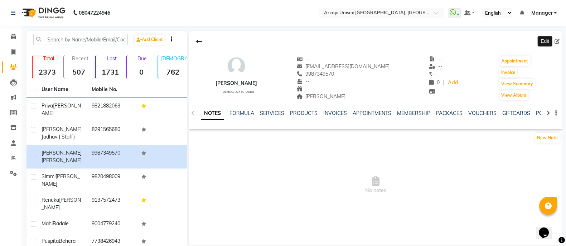
click at [558, 42] on icon at bounding box center [556, 41] width 5 height 5
select select "female"
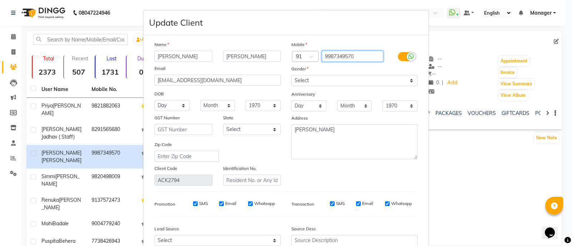
click at [362, 55] on input "9987349570" at bounding box center [353, 56] width 62 height 11
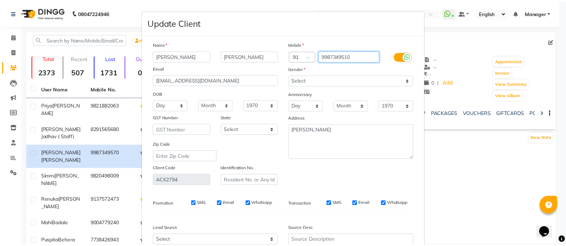
scroll to position [75, 0]
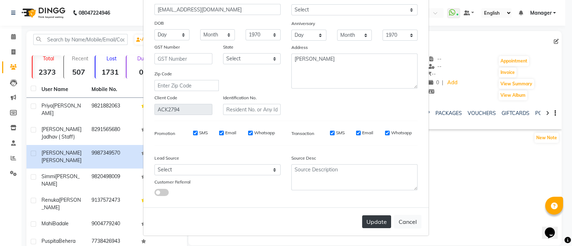
type input "9987349510"
click at [373, 225] on button "Update" at bounding box center [376, 222] width 29 height 13
select select
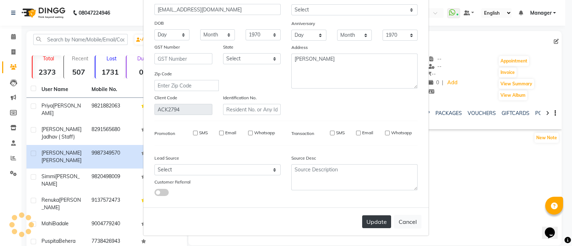
select select
checkbox input "false"
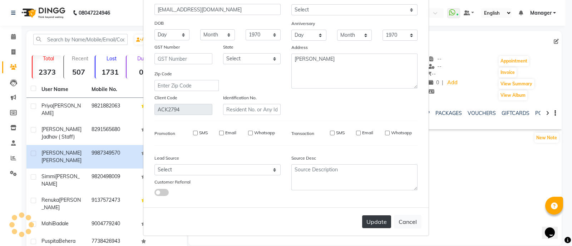
checkbox input "false"
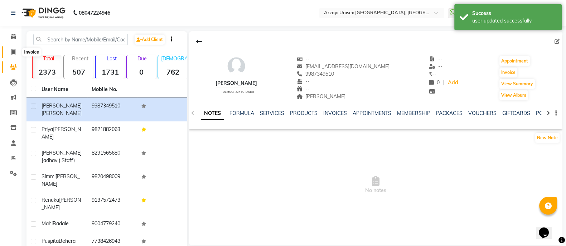
click at [11, 52] on span at bounding box center [13, 52] width 13 height 8
select select "service"
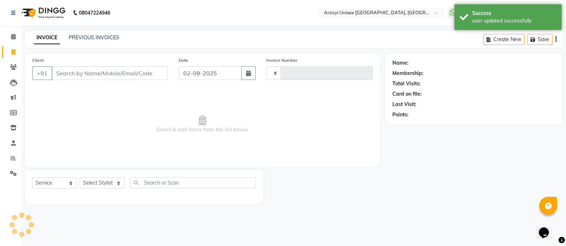
type input "1628"
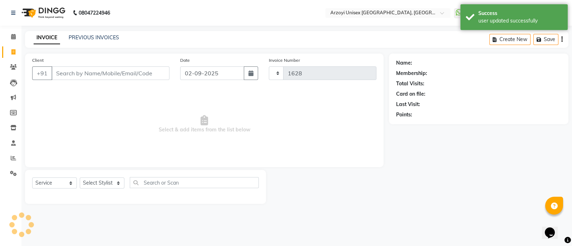
select select "5286"
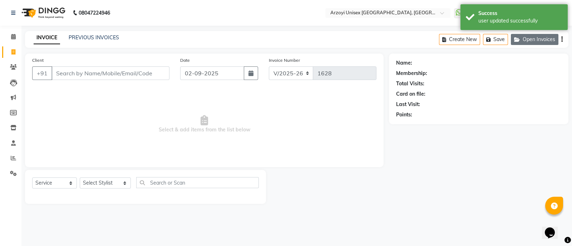
click at [551, 40] on button "Open Invoices" at bounding box center [535, 39] width 48 height 11
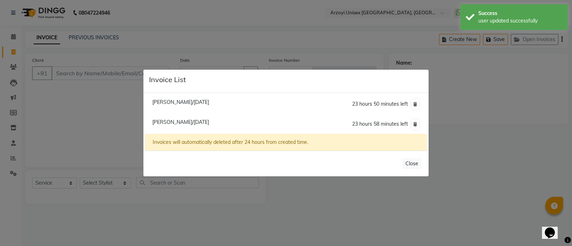
click at [209, 99] on span "Manasvi Mhatre/02 September 2025" at bounding box center [180, 102] width 57 height 6
type input "9987349570"
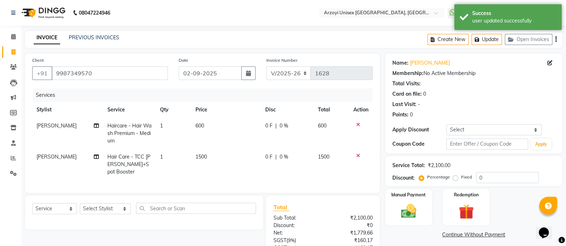
scroll to position [65, 0]
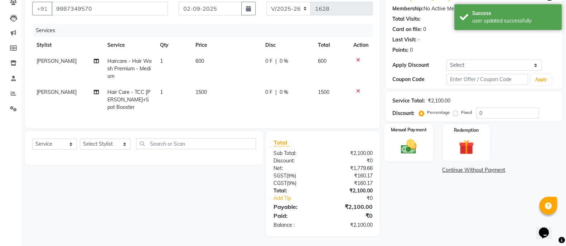
click at [408, 144] on img at bounding box center [408, 147] width 25 height 18
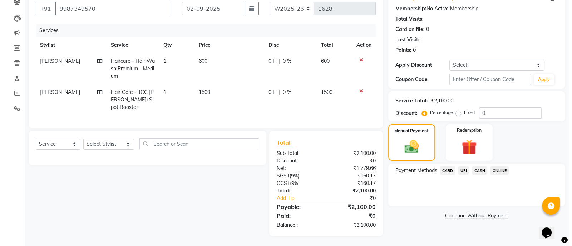
scroll to position [0, 0]
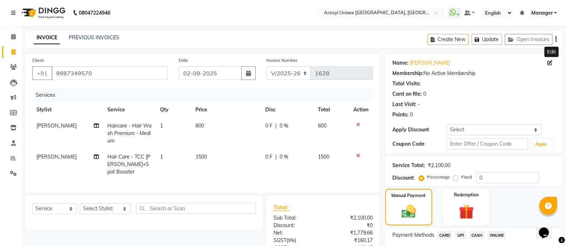
click at [549, 62] on icon at bounding box center [549, 62] width 5 height 5
select select "female"
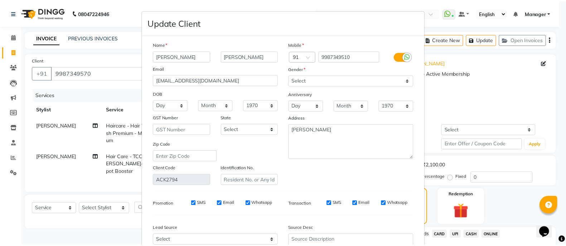
scroll to position [75, 0]
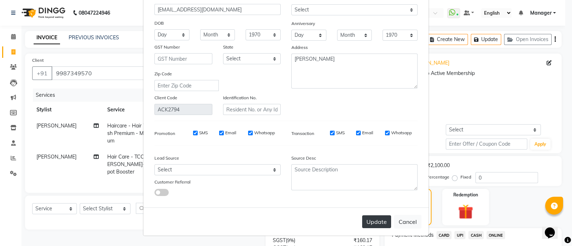
click at [377, 224] on button "Update" at bounding box center [376, 222] width 29 height 13
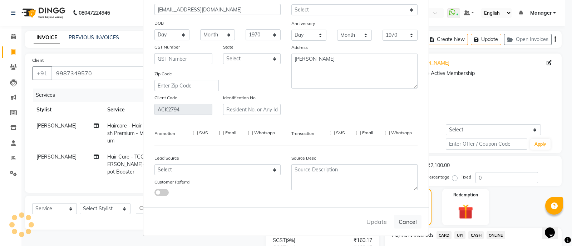
type input "9987349510"
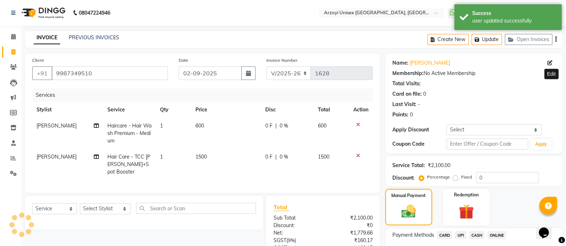
scroll to position [65, 0]
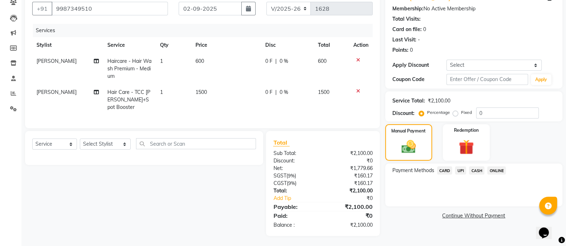
click at [493, 170] on span "ONLINE" at bounding box center [496, 171] width 19 height 8
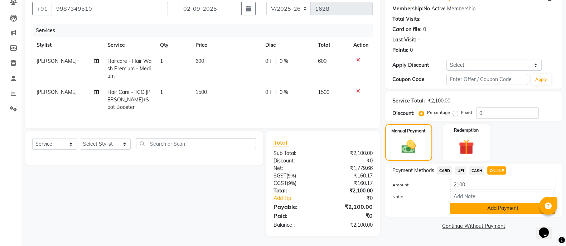
click at [486, 206] on button "Add Payment" at bounding box center [502, 208] width 105 height 11
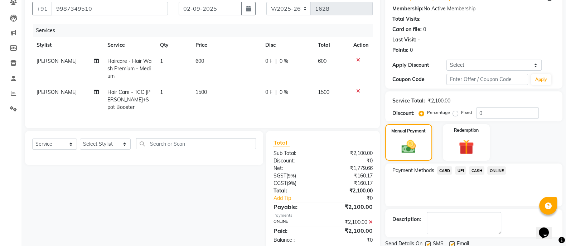
scroll to position [91, 0]
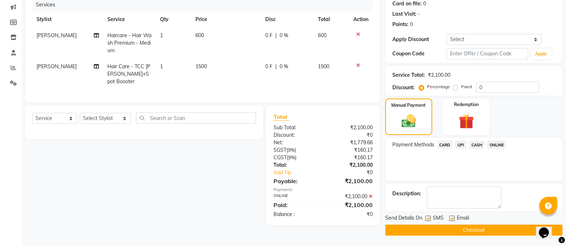
click at [426, 233] on button "Checkout" at bounding box center [473, 230] width 177 height 11
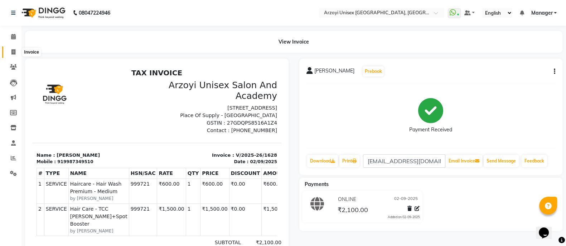
click at [14, 49] on icon at bounding box center [13, 51] width 4 height 5
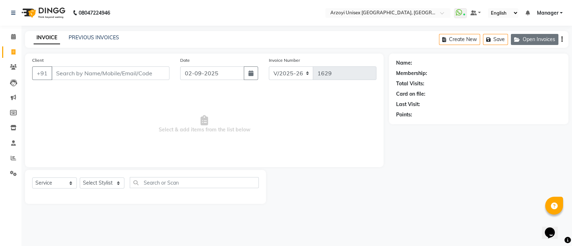
click at [523, 38] on button "Open Invoices" at bounding box center [535, 39] width 48 height 11
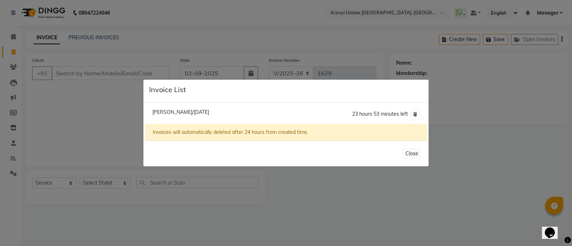
click at [209, 113] on span "Priya Kantak/02 September 2025" at bounding box center [180, 112] width 57 height 6
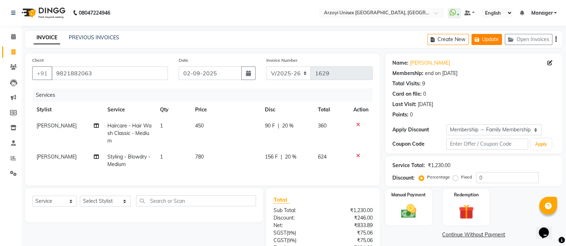
click at [487, 40] on button "Update" at bounding box center [486, 39] width 30 height 11
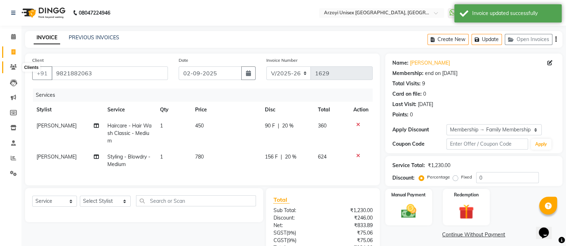
click at [11, 70] on span at bounding box center [13, 67] width 13 height 8
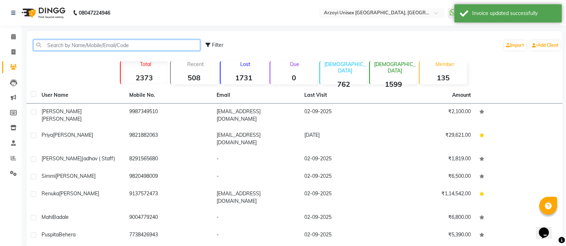
click at [71, 49] on input "text" at bounding box center [116, 45] width 167 height 11
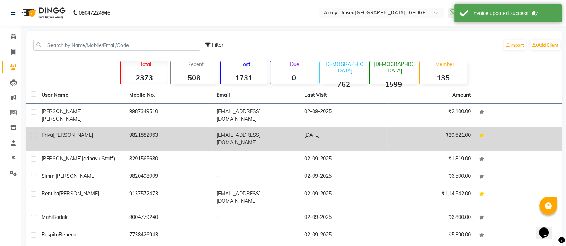
click at [100, 132] on div "Priya Kantak" at bounding box center [80, 136] width 79 height 8
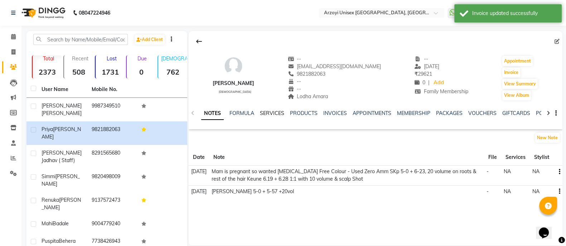
click at [269, 114] on link "SERVICES" at bounding box center [272, 113] width 24 height 6
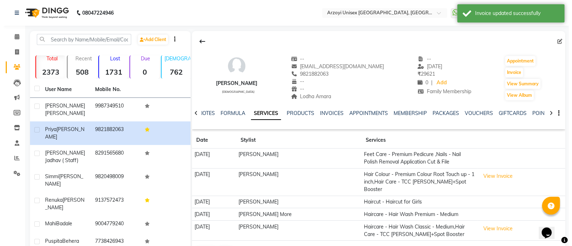
scroll to position [63, 0]
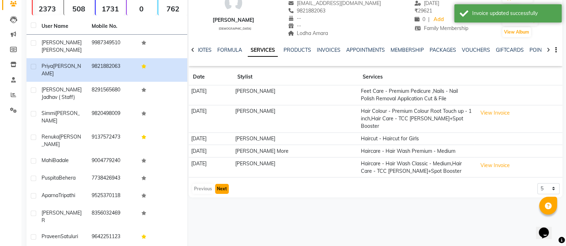
click at [223, 184] on button "Next" at bounding box center [222, 189] width 14 height 10
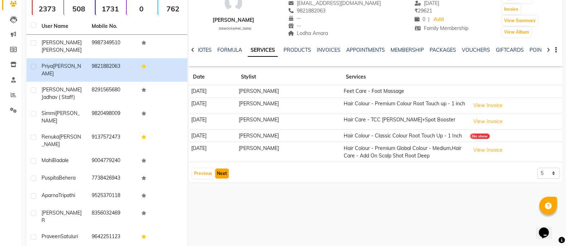
click at [220, 179] on button "Next" at bounding box center [222, 174] width 14 height 10
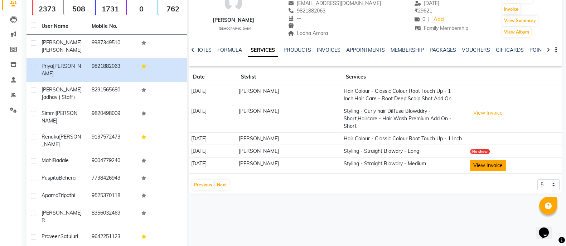
click at [487, 171] on button "View Invoice" at bounding box center [488, 165] width 36 height 11
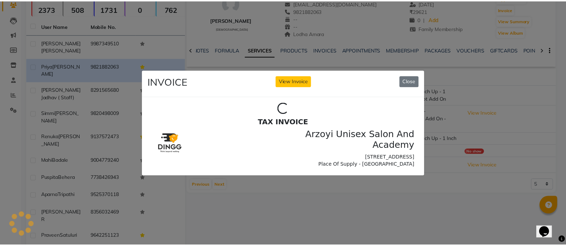
scroll to position [0, 0]
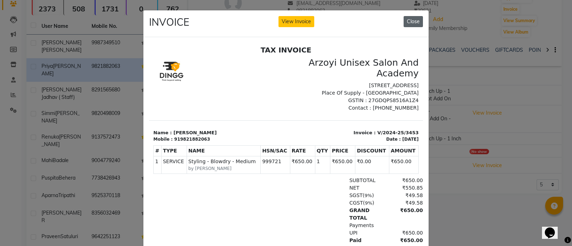
click at [412, 16] on button "Close" at bounding box center [413, 21] width 19 height 11
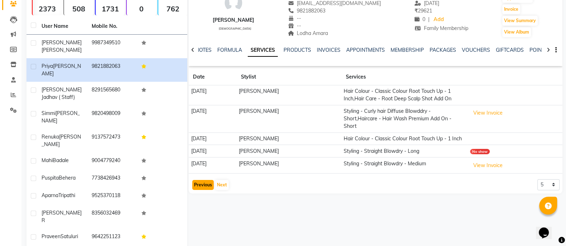
click at [206, 190] on button "Previous" at bounding box center [202, 185] width 21 height 10
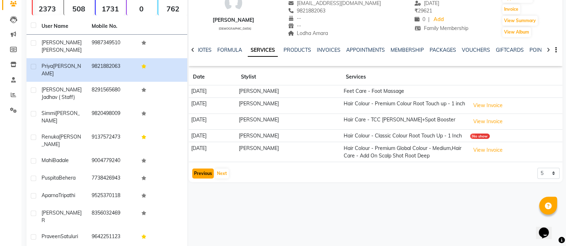
click at [206, 179] on button "Previous" at bounding box center [202, 174] width 21 height 10
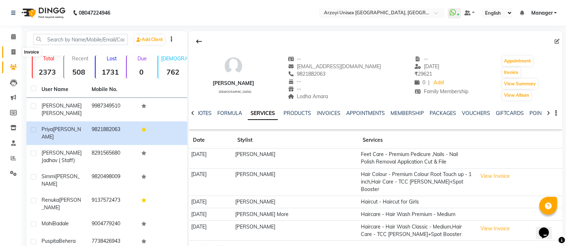
click at [14, 51] on icon at bounding box center [13, 51] width 4 height 5
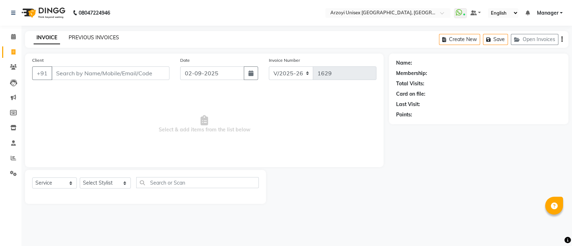
click at [97, 37] on link "PREVIOUS INVOICES" at bounding box center [94, 37] width 50 height 6
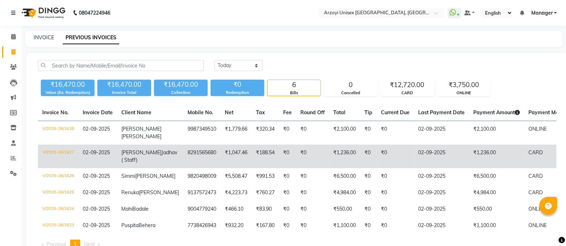
click at [103, 162] on td "02-09-2025" at bounding box center [97, 157] width 39 height 24
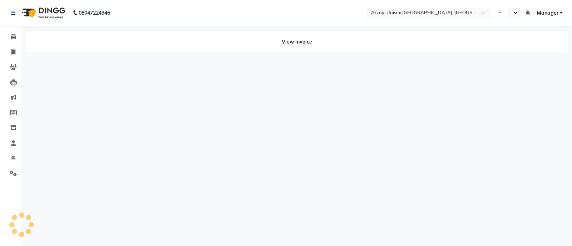
select select "en"
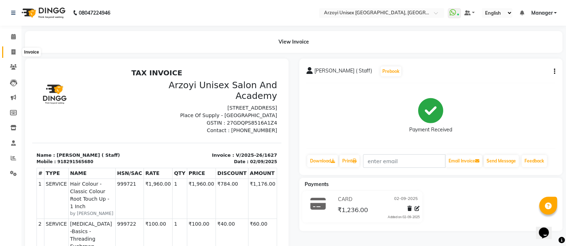
click at [14, 53] on icon at bounding box center [13, 51] width 4 height 5
select select "5286"
select select "service"
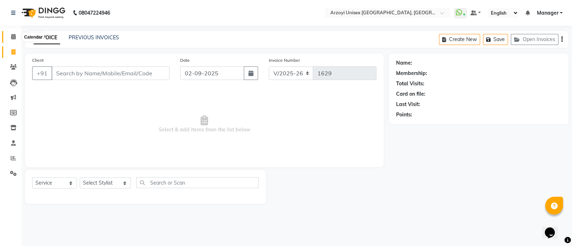
click at [14, 35] on icon at bounding box center [13, 36] width 5 height 5
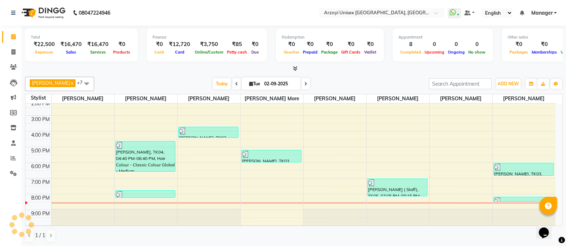
scroll to position [80, 0]
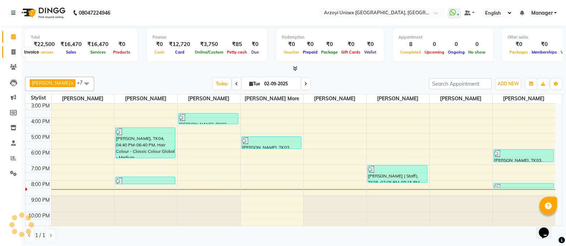
click at [11, 51] on span at bounding box center [13, 52] width 13 height 8
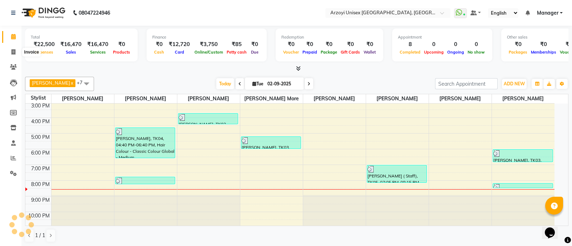
select select "service"
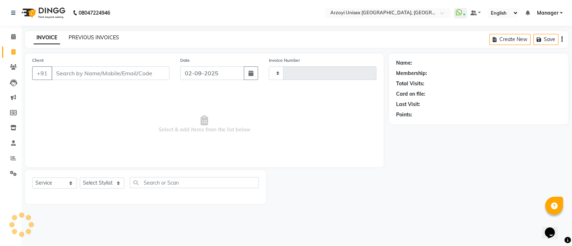
click at [98, 40] on link "PREVIOUS INVOICES" at bounding box center [94, 37] width 50 height 6
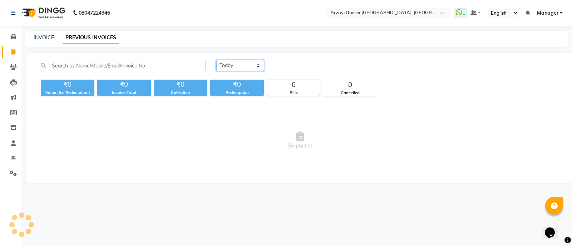
click at [242, 64] on select "Today Yesterday Custom Range" at bounding box center [240, 65] width 48 height 11
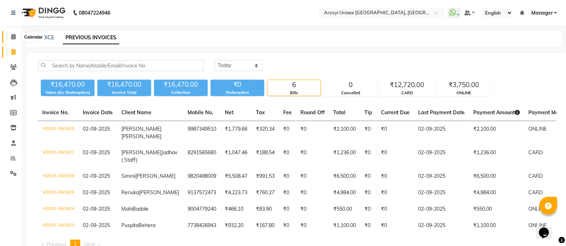
click at [9, 37] on span at bounding box center [13, 37] width 13 height 8
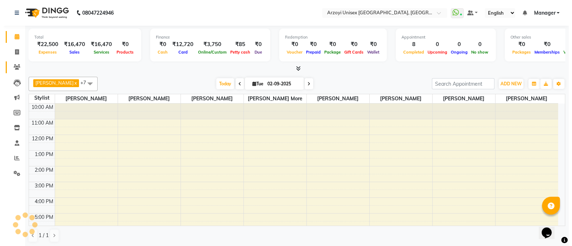
scroll to position [67, 0]
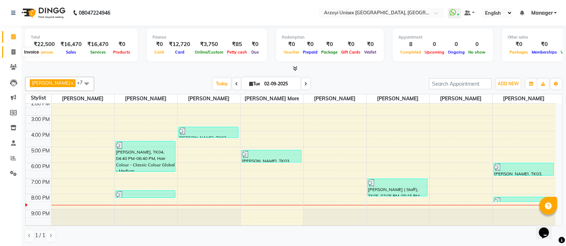
click at [14, 54] on icon at bounding box center [13, 51] width 4 height 5
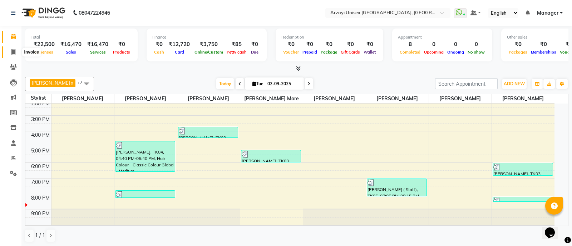
select select "service"
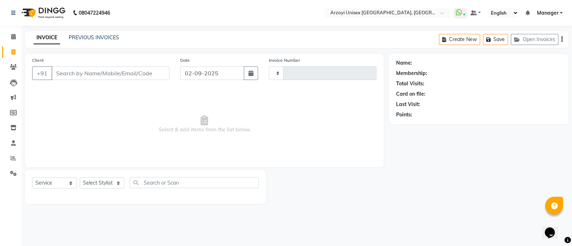
type input "1629"
select select "5286"
click at [521, 41] on icon "button" at bounding box center [518, 39] width 9 height 5
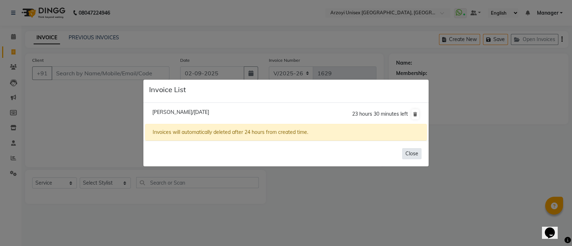
click at [409, 155] on button "Close" at bounding box center [411, 153] width 19 height 11
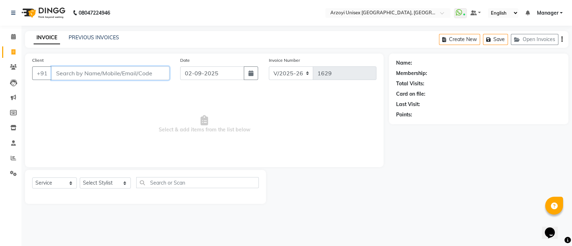
click at [98, 73] on input "Client" at bounding box center [111, 74] width 118 height 14
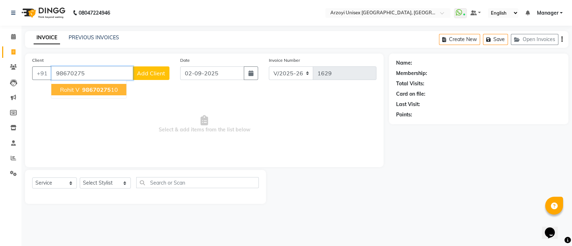
click at [106, 89] on span "98670275" at bounding box center [96, 89] width 29 height 7
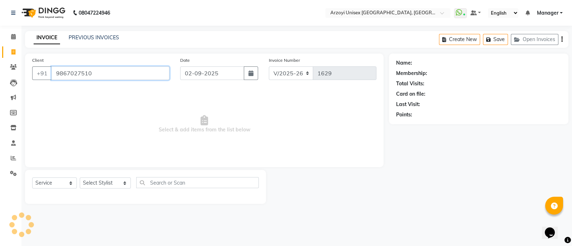
type input "9867027510"
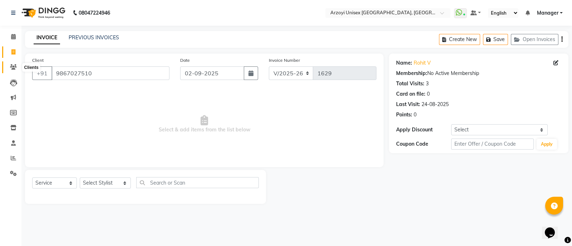
click at [13, 65] on icon at bounding box center [13, 66] width 7 height 5
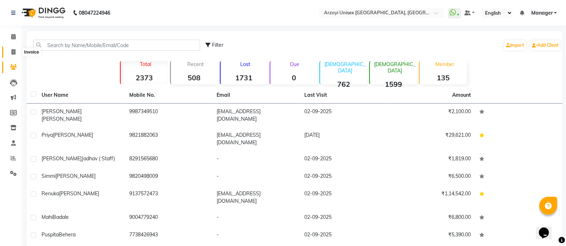
click at [16, 54] on span at bounding box center [13, 52] width 13 height 8
select select "5286"
select select "service"
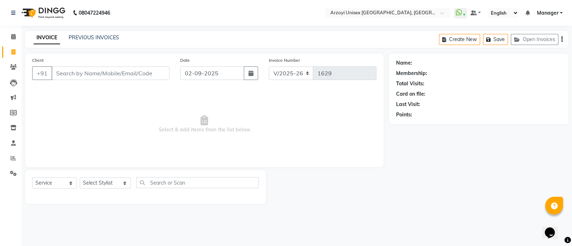
click at [97, 70] on input "Client" at bounding box center [111, 74] width 118 height 14
click at [93, 80] on input "Client" at bounding box center [111, 74] width 118 height 14
type input "9321415290"
click at [151, 77] on button "Add Client" at bounding box center [151, 74] width 37 height 14
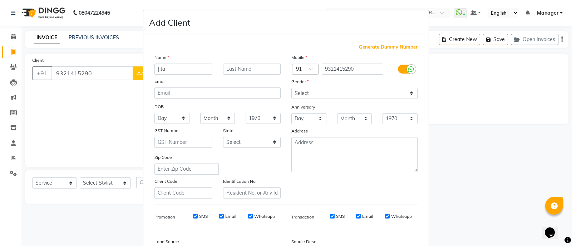
type input "Jita"
click at [234, 72] on input "text" at bounding box center [252, 69] width 58 height 11
type input "V"
type input "Rajendran"
click at [306, 96] on select "Select Male Female Other Prefer Not To Say" at bounding box center [355, 93] width 126 height 11
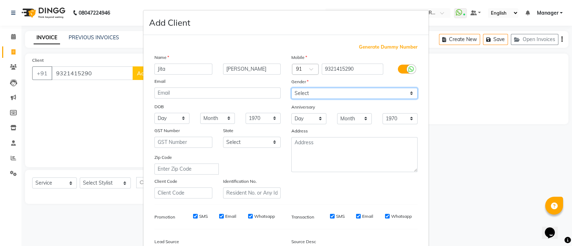
select select "female"
click at [292, 88] on select "Select Male Female Other Prefer Not To Say" at bounding box center [355, 93] width 126 height 11
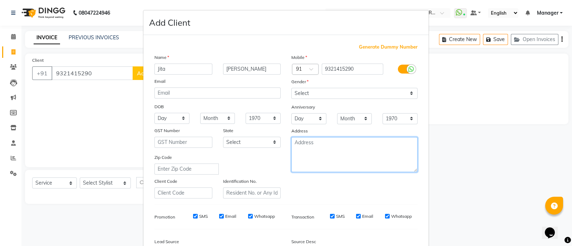
click at [321, 146] on textarea at bounding box center [355, 154] width 126 height 35
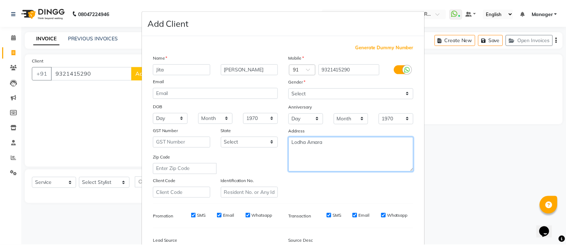
scroll to position [87, 0]
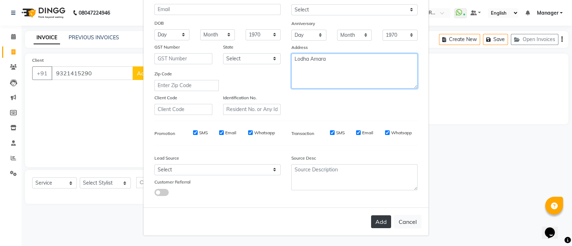
type textarea "Lodha Amara"
click at [375, 221] on button "Add" at bounding box center [381, 222] width 20 height 13
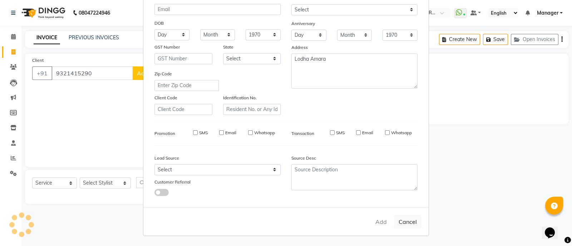
select select
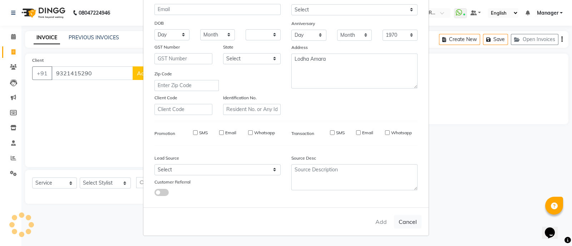
select select
checkbox input "false"
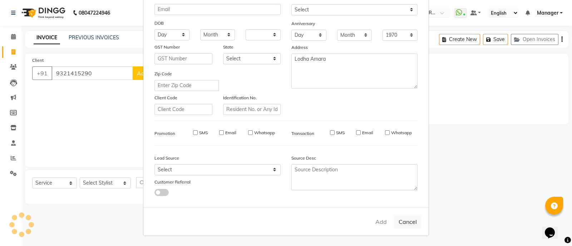
checkbox input "false"
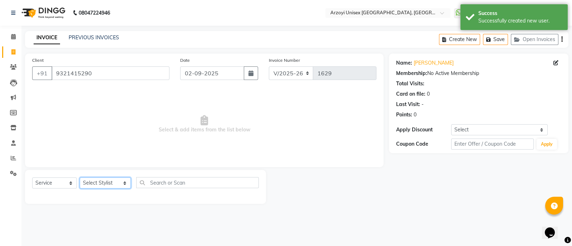
click at [99, 183] on select "Select Stylist Aatif Mohammmed Abid Salmani Irshaad Salmani Jaydeep Kumudini Bh…" at bounding box center [105, 183] width 51 height 11
click at [80, 178] on select "Select Stylist Aatif Mohammmed Abid Salmani Irshaad Salmani Jaydeep Kumudini Bh…" at bounding box center [105, 183] width 51 height 11
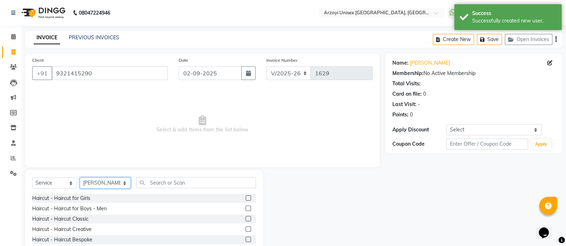
click at [120, 187] on select "Select Stylist Aatif Mohammmed Abid Salmani Irshaad Salmani Jaydeep Kumudini Bh…" at bounding box center [105, 183] width 51 height 11
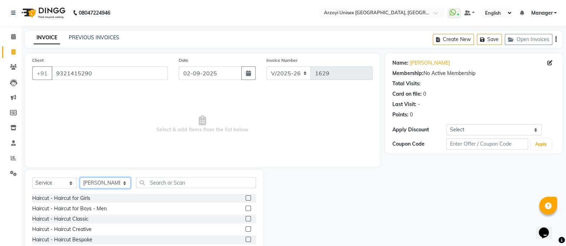
select select "69622"
click at [80, 178] on select "Select Stylist Aatif Mohammmed Abid Salmani Irshaad Salmani Jaydeep Kumudini Bh…" at bounding box center [105, 183] width 51 height 11
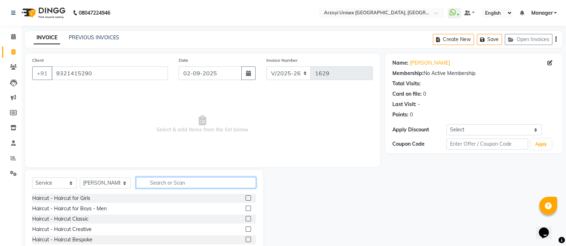
click at [146, 178] on input "text" at bounding box center [196, 182] width 120 height 11
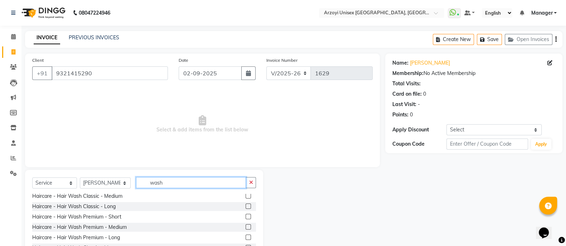
type input "wash"
click at [245, 228] on label at bounding box center [247, 227] width 5 height 5
click at [245, 228] on input "checkbox" at bounding box center [247, 227] width 5 height 5
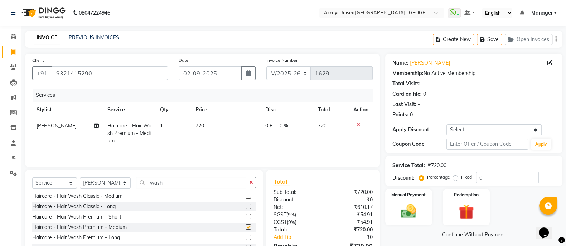
checkbox input "false"
click at [205, 126] on td "720" at bounding box center [226, 133] width 70 height 31
select select "69622"
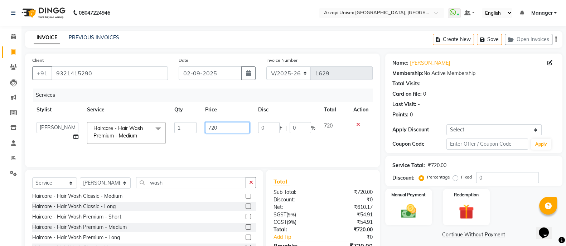
click at [224, 125] on input "720" at bounding box center [227, 127] width 45 height 11
type input "7"
type input "600"
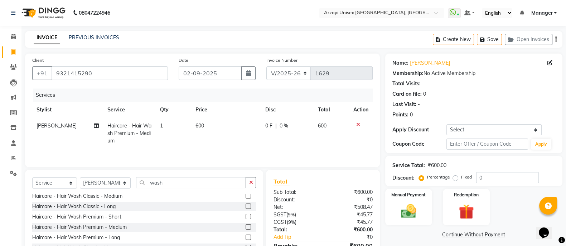
click at [225, 143] on td "600" at bounding box center [226, 133] width 70 height 31
select select "69622"
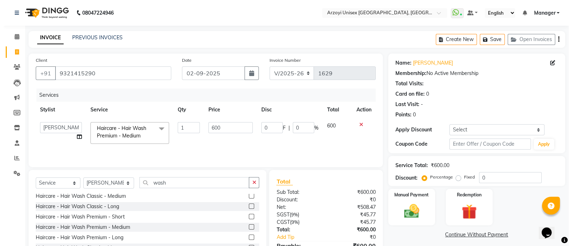
scroll to position [41, 0]
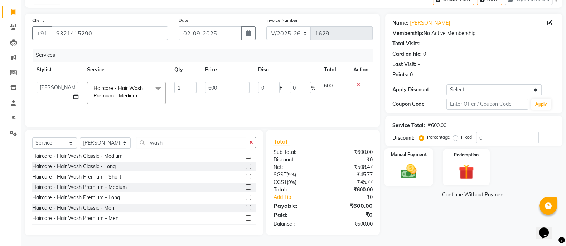
click at [399, 171] on img at bounding box center [408, 171] width 25 height 18
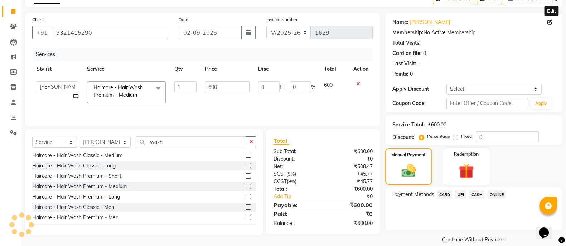
click at [550, 23] on icon at bounding box center [549, 22] width 5 height 5
select select "female"
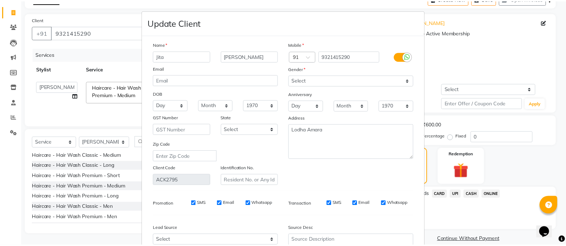
scroll to position [75, 0]
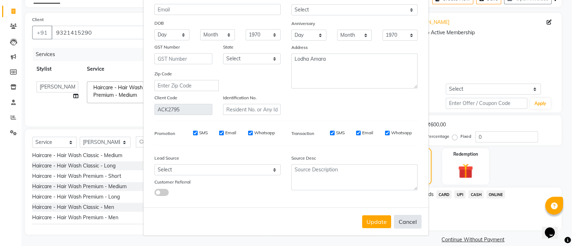
click at [408, 229] on button "Cancel" at bounding box center [408, 222] width 28 height 14
select select
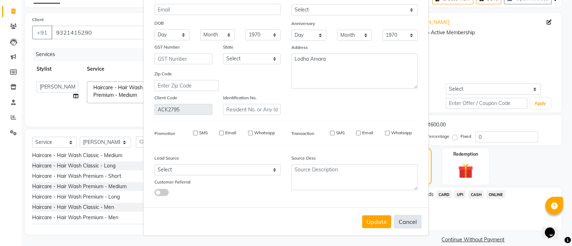
select select
checkbox input "false"
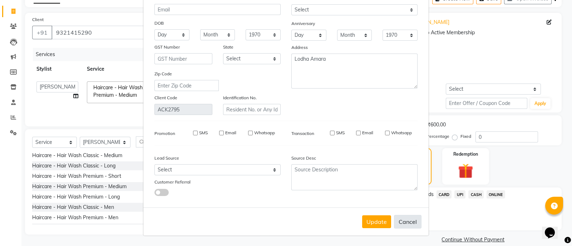
checkbox input "false"
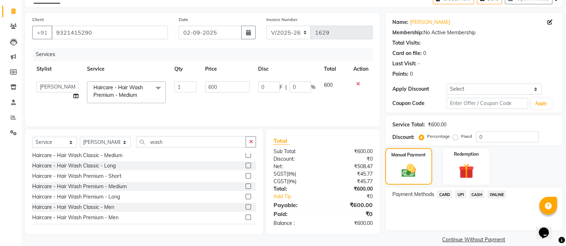
click at [441, 194] on span "CARD" at bounding box center [444, 195] width 15 height 8
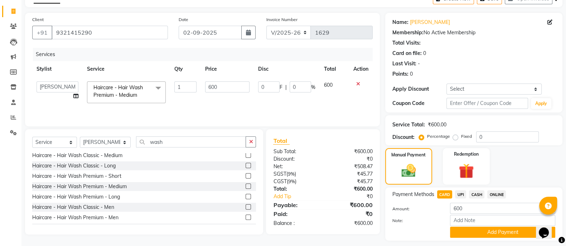
scroll to position [61, 0]
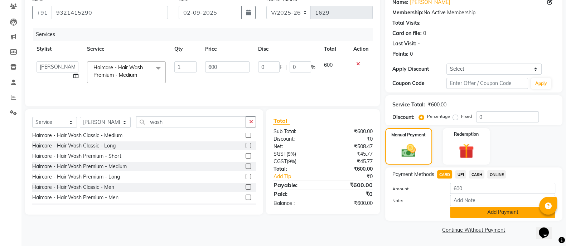
click at [476, 214] on button "Add Payment" at bounding box center [502, 212] width 105 height 11
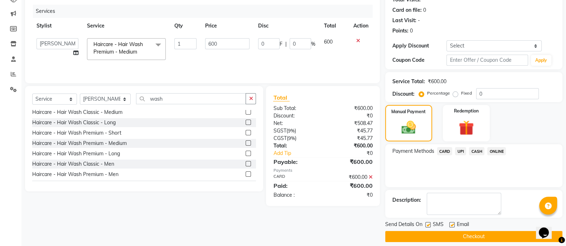
scroll to position [87, 0]
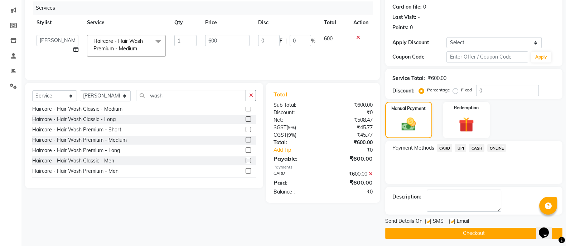
click at [474, 235] on button "Checkout" at bounding box center [473, 233] width 177 height 11
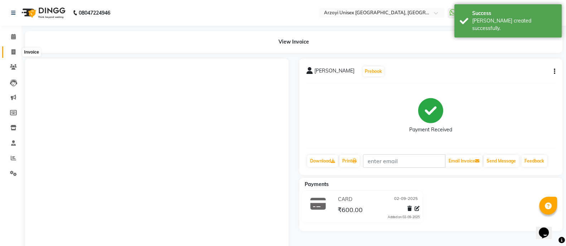
click at [10, 55] on span at bounding box center [13, 52] width 13 height 8
select select "service"
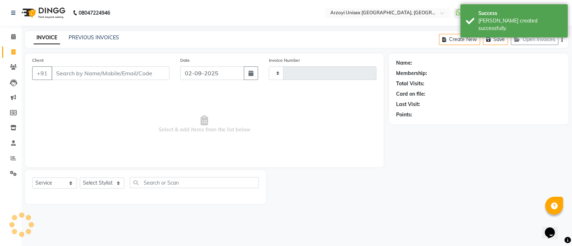
type input "1630"
select select "5286"
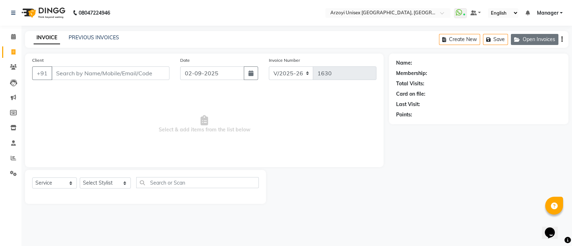
click at [536, 39] on button "Open Invoices" at bounding box center [535, 39] width 48 height 11
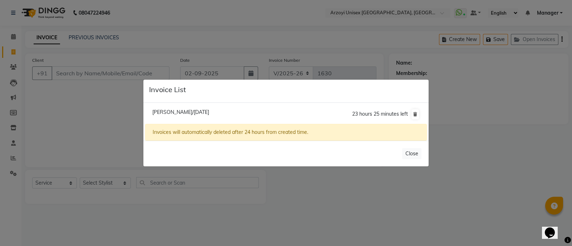
click at [192, 113] on span "Priya Kantak/02 September 2025" at bounding box center [180, 112] width 57 height 6
type input "9821882063"
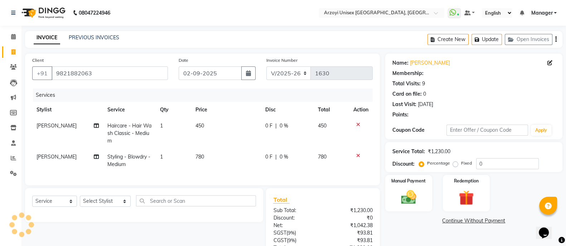
select select "2: Object"
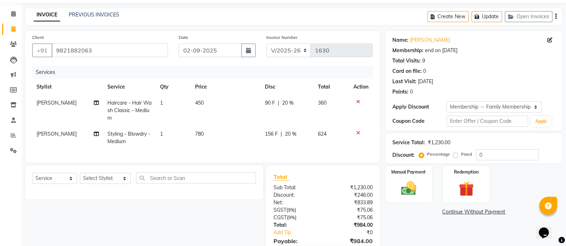
scroll to position [65, 0]
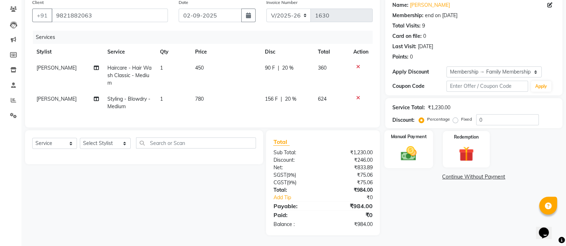
click at [410, 145] on img at bounding box center [408, 154] width 25 height 18
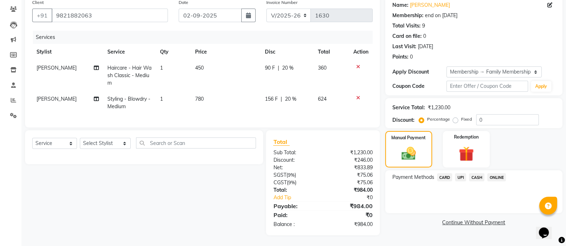
click at [494, 173] on span "ONLINE" at bounding box center [496, 177] width 19 height 8
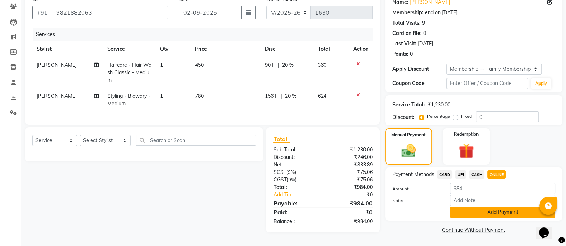
click at [463, 212] on button "Add Payment" at bounding box center [502, 212] width 105 height 11
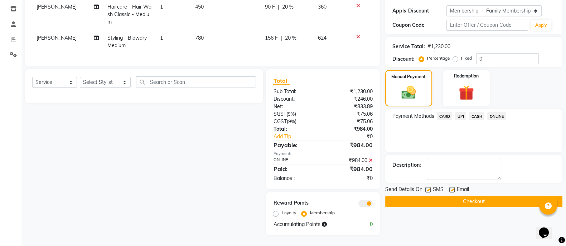
scroll to position [127, 0]
click at [281, 214] on label "Loyalty" at bounding box center [288, 213] width 14 height 6
click at [278, 214] on input "Loyalty" at bounding box center [276, 213] width 5 height 5
radio input "true"
click at [418, 196] on button "Checkout" at bounding box center [473, 201] width 177 height 11
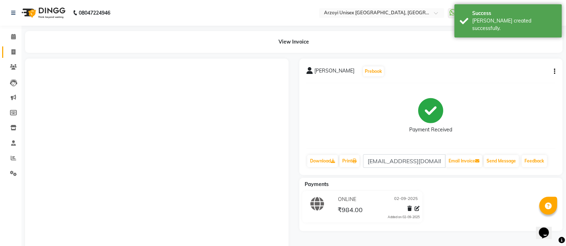
click at [13, 52] on icon at bounding box center [13, 51] width 4 height 5
select select "service"
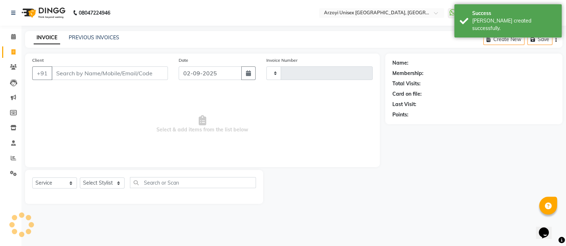
type input "1631"
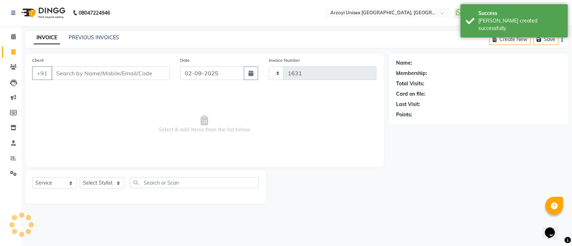
select select "5286"
click at [14, 65] on icon at bounding box center [13, 66] width 7 height 5
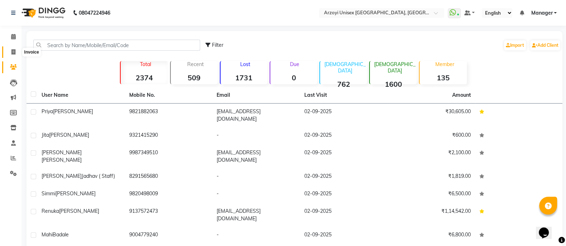
click at [11, 53] on icon at bounding box center [13, 51] width 4 height 5
select select "service"
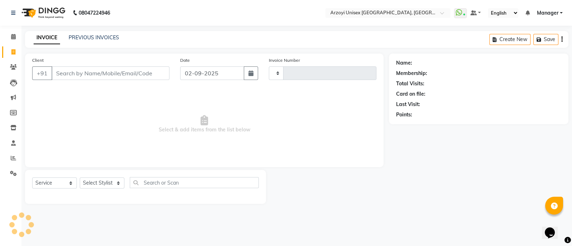
type input "1631"
select select "5286"
click at [90, 40] on link "PREVIOUS INVOICES" at bounding box center [94, 37] width 50 height 6
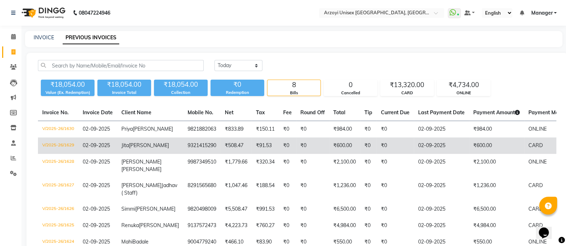
click at [132, 153] on td "Jita Rajendran" at bounding box center [150, 146] width 66 height 16
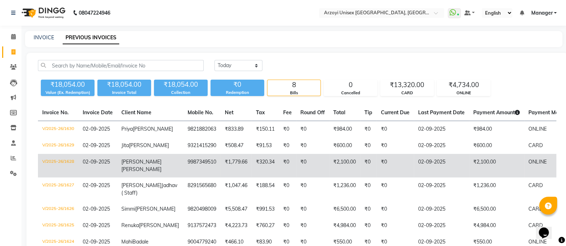
scroll to position [47, 0]
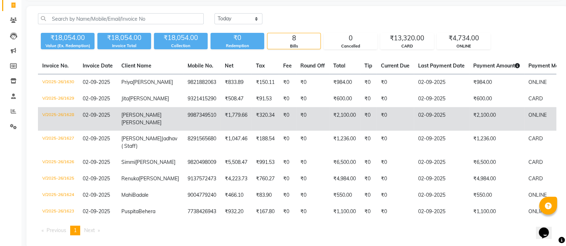
click at [145, 155] on td "Prathamesh Jadhav ( Staff)" at bounding box center [150, 143] width 66 height 24
click at [124, 131] on td "Manasvi Mhatre" at bounding box center [150, 119] width 66 height 24
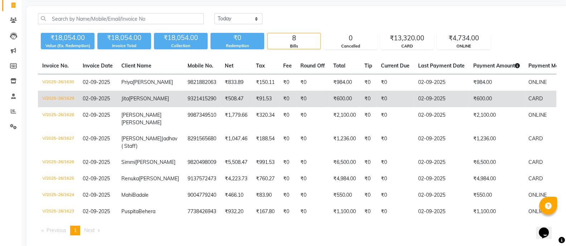
click at [183, 107] on td "9321415290" at bounding box center [201, 99] width 37 height 16
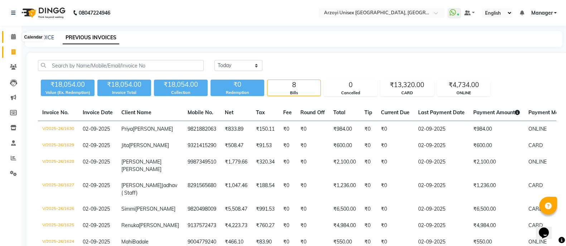
click at [12, 35] on icon at bounding box center [13, 36] width 5 height 5
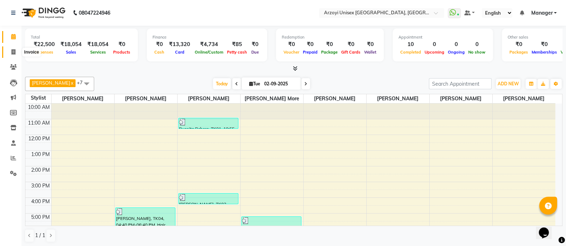
click at [12, 50] on icon at bounding box center [13, 51] width 4 height 5
select select "service"
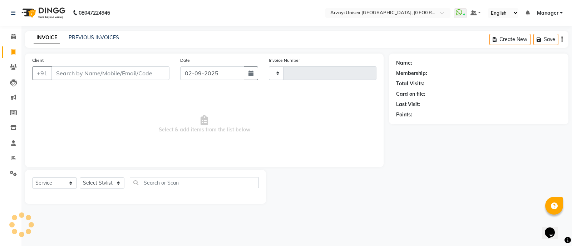
type input "1631"
select select "5286"
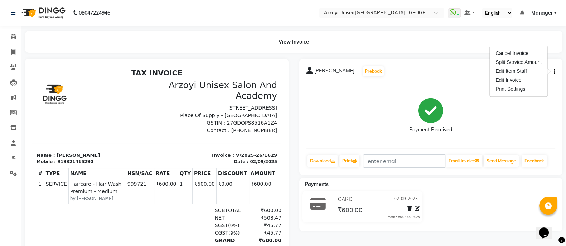
click at [512, 80] on div "Edit Invoice" at bounding box center [518, 80] width 49 height 9
select select "service"
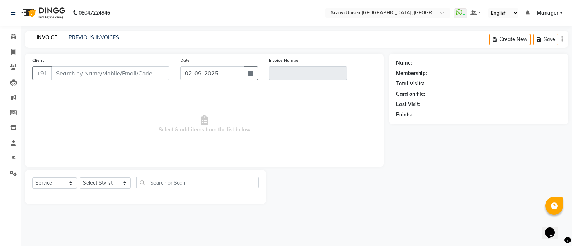
type input "9321415290"
type input "V/2025-26/1629"
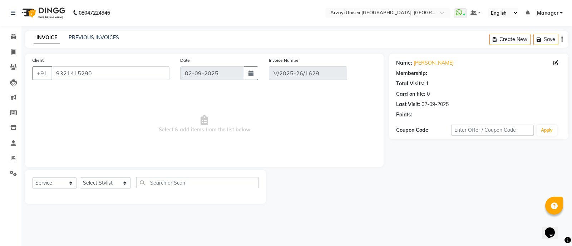
select select "select"
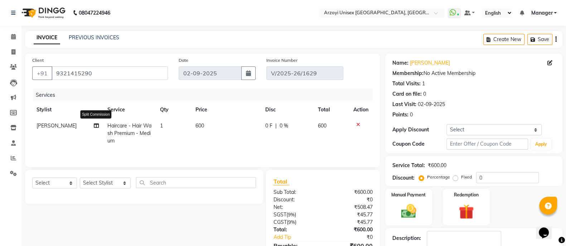
click at [94, 128] on icon at bounding box center [96, 125] width 5 height 5
select select "69622"
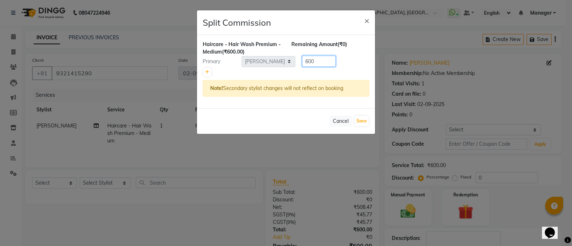
click at [327, 60] on input "600" at bounding box center [319, 61] width 34 height 11
type input "6"
click at [307, 82] on div "Note! Secondary stylist changes will not reflect on booking" at bounding box center [286, 88] width 167 height 17
click at [204, 70] on link at bounding box center [208, 72] width 8 height 9
type input "300"
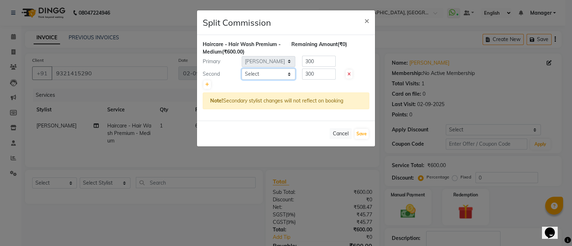
click at [270, 75] on select "Select Aatif Mohammmed Abid Salmani Irshaad Salmani Jaydeep Kumudini Bharat Kam…" at bounding box center [269, 74] width 54 height 11
select select "70633"
click at [242, 69] on select "Select Aatif Mohammmed Abid Salmani Irshaad Salmani Jaydeep Kumudini Bharat Kam…" at bounding box center [269, 74] width 54 height 11
click at [318, 75] on input "300" at bounding box center [319, 74] width 34 height 11
type input "3"
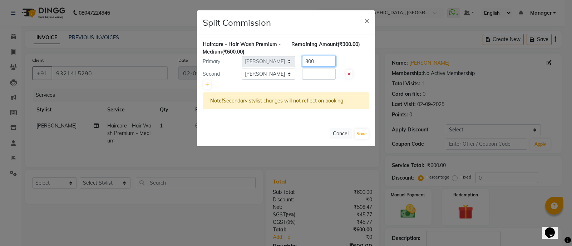
click at [324, 62] on input "300" at bounding box center [319, 61] width 34 height 11
type input "3"
type input "540"
click at [324, 73] on input "number" at bounding box center [319, 74] width 34 height 11
type input "60"
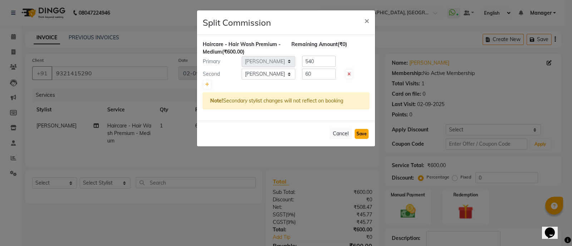
click at [367, 132] on button "Save" at bounding box center [362, 134] width 14 height 10
select select "Select"
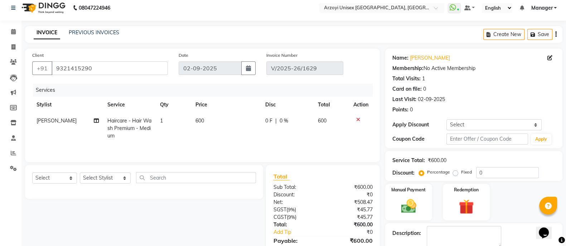
scroll to position [56, 0]
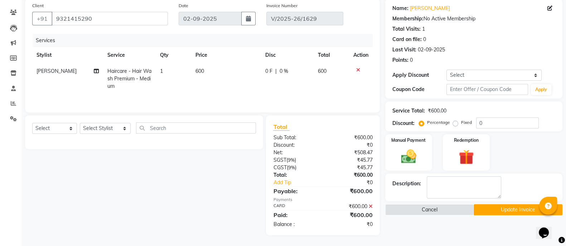
click at [479, 209] on button "Update Invoice" at bounding box center [517, 210] width 89 height 11
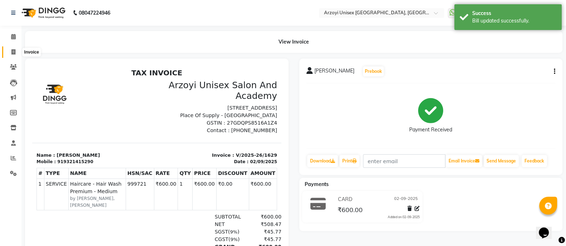
click at [15, 52] on span at bounding box center [13, 52] width 13 height 8
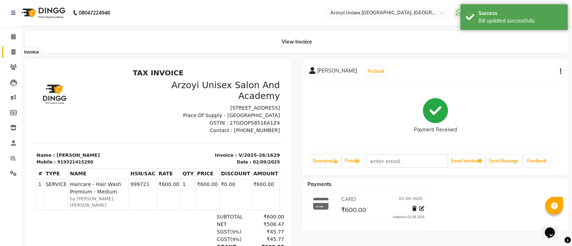
select select "5286"
select select "service"
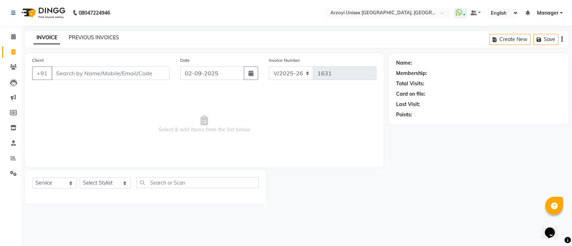
click at [102, 39] on link "PREVIOUS INVOICES" at bounding box center [94, 37] width 50 height 6
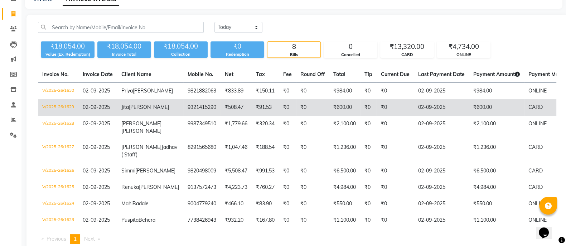
scroll to position [45, 0]
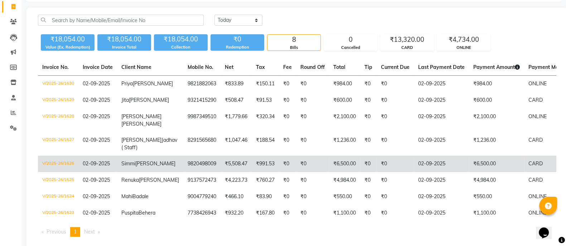
click at [150, 172] on td "Simmi Sharma" at bounding box center [150, 164] width 66 height 16
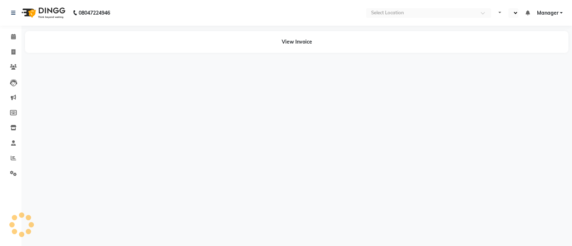
select select "en"
